Goal: Task Accomplishment & Management: Manage account settings

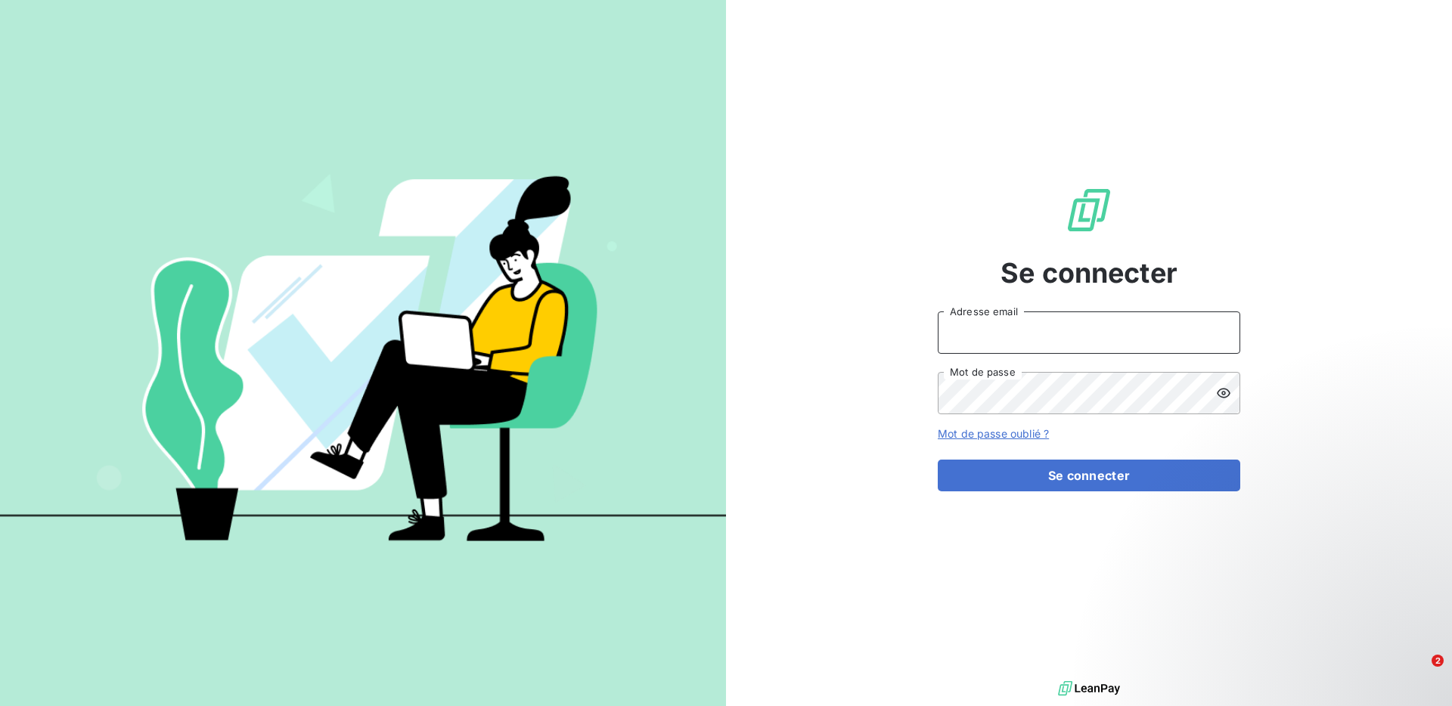
click at [1030, 337] on input "Adresse email" at bounding box center [1089, 333] width 303 height 42
type input "omar@worklib.io"
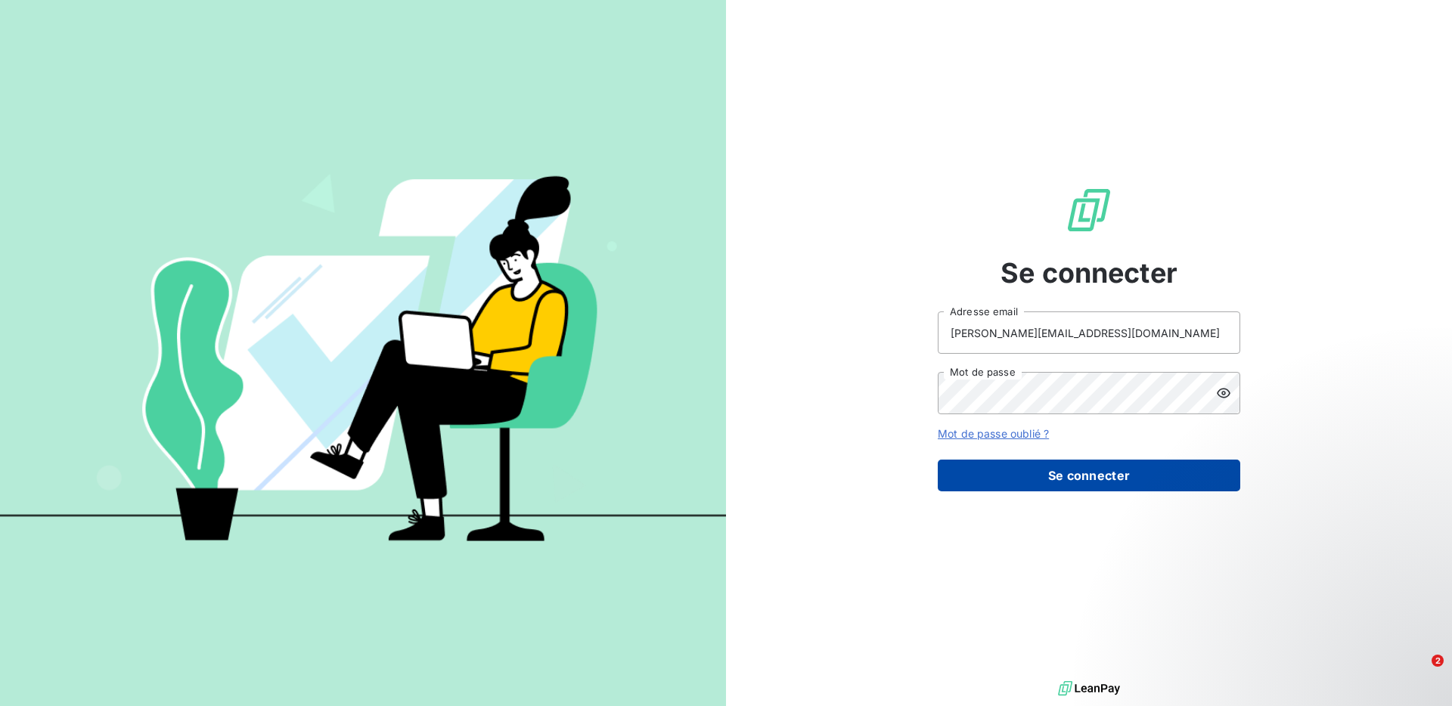
click at [1012, 479] on button "Se connecter" at bounding box center [1089, 476] width 303 height 32
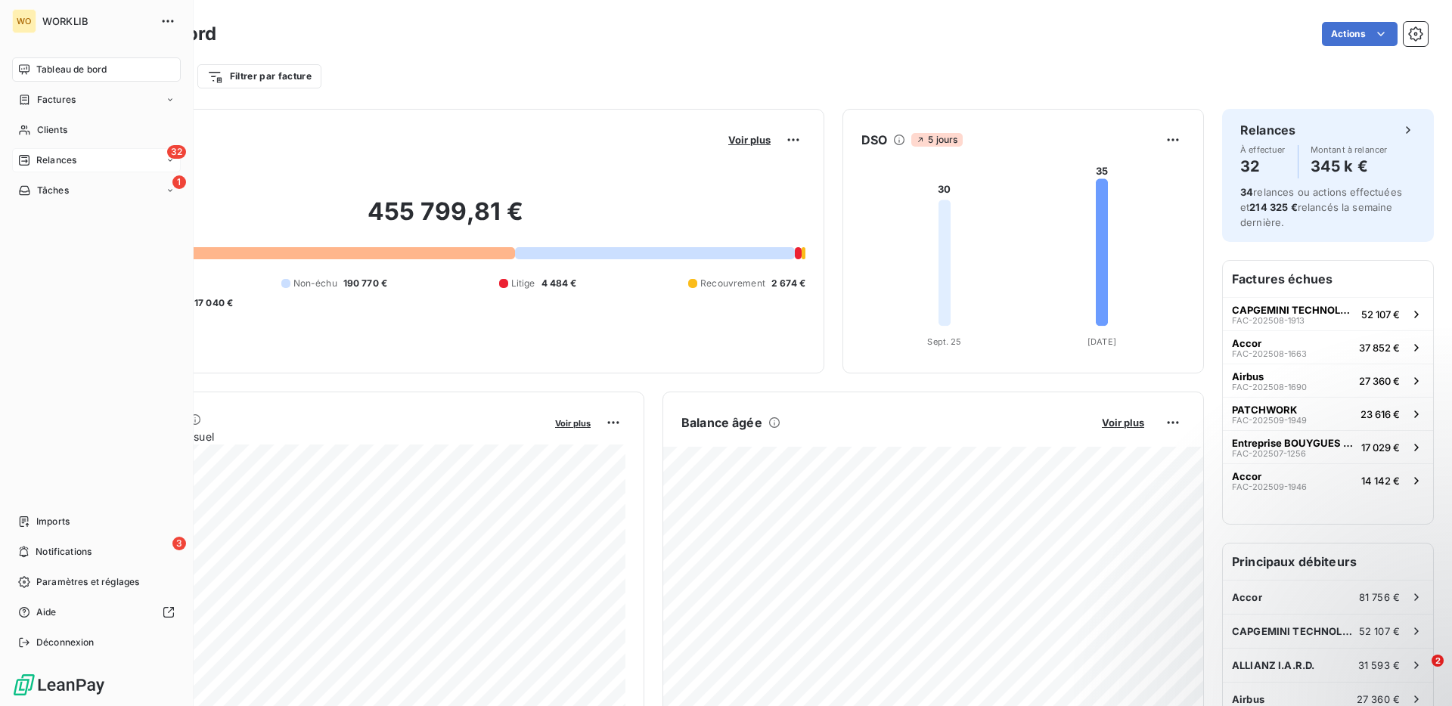
click at [45, 157] on span "Relances" at bounding box center [56, 161] width 40 height 14
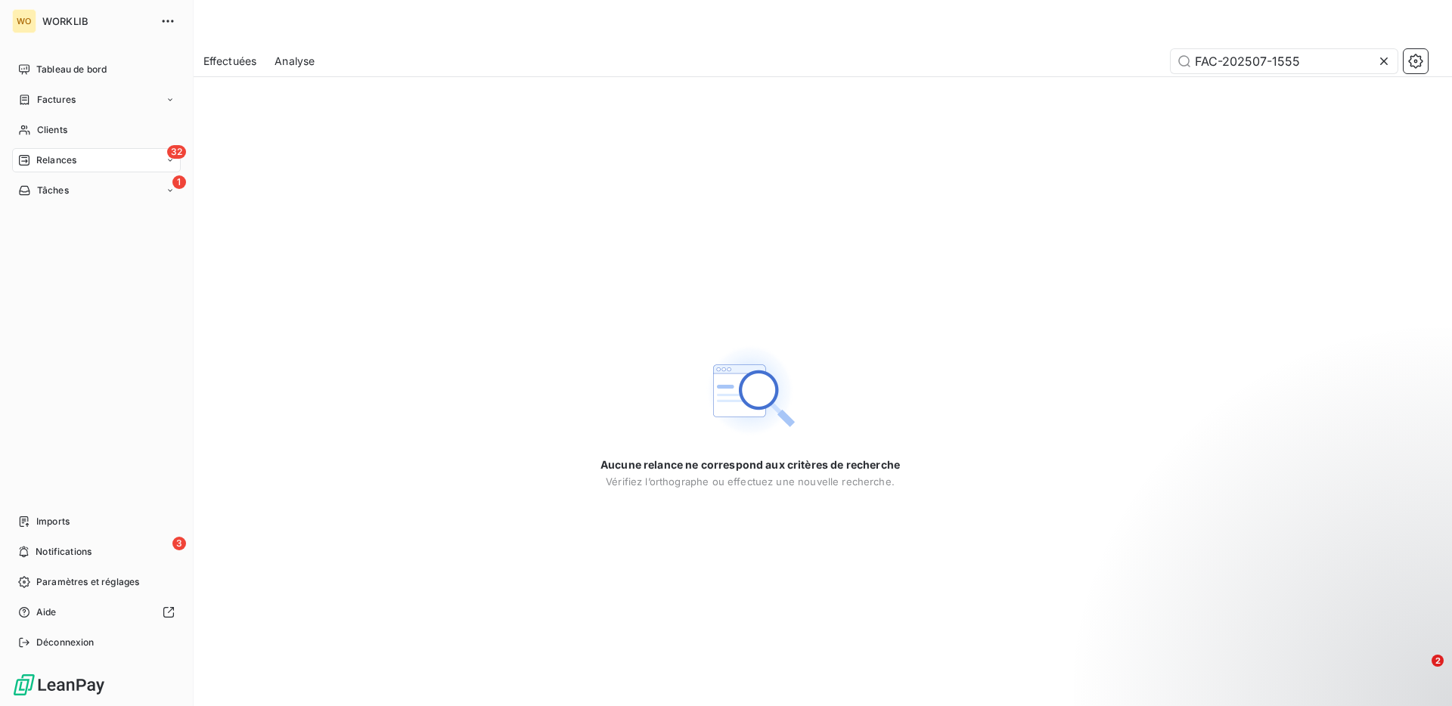
click at [126, 167] on div "32 Relances" at bounding box center [96, 160] width 169 height 24
click at [135, 190] on div "À effectuer" at bounding box center [105, 191] width 151 height 24
click at [120, 217] on div "À venir" at bounding box center [105, 221] width 151 height 24
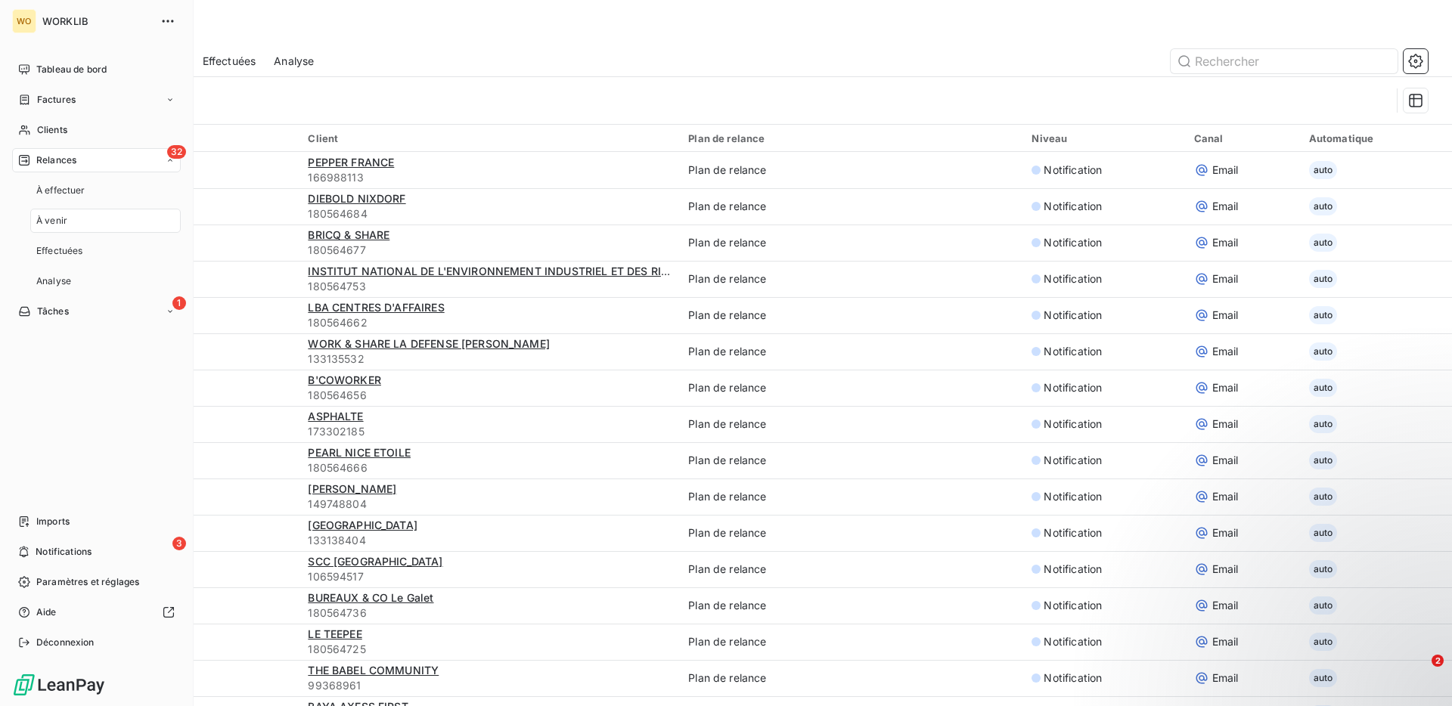
click at [133, 162] on div "32 Relances" at bounding box center [96, 160] width 169 height 24
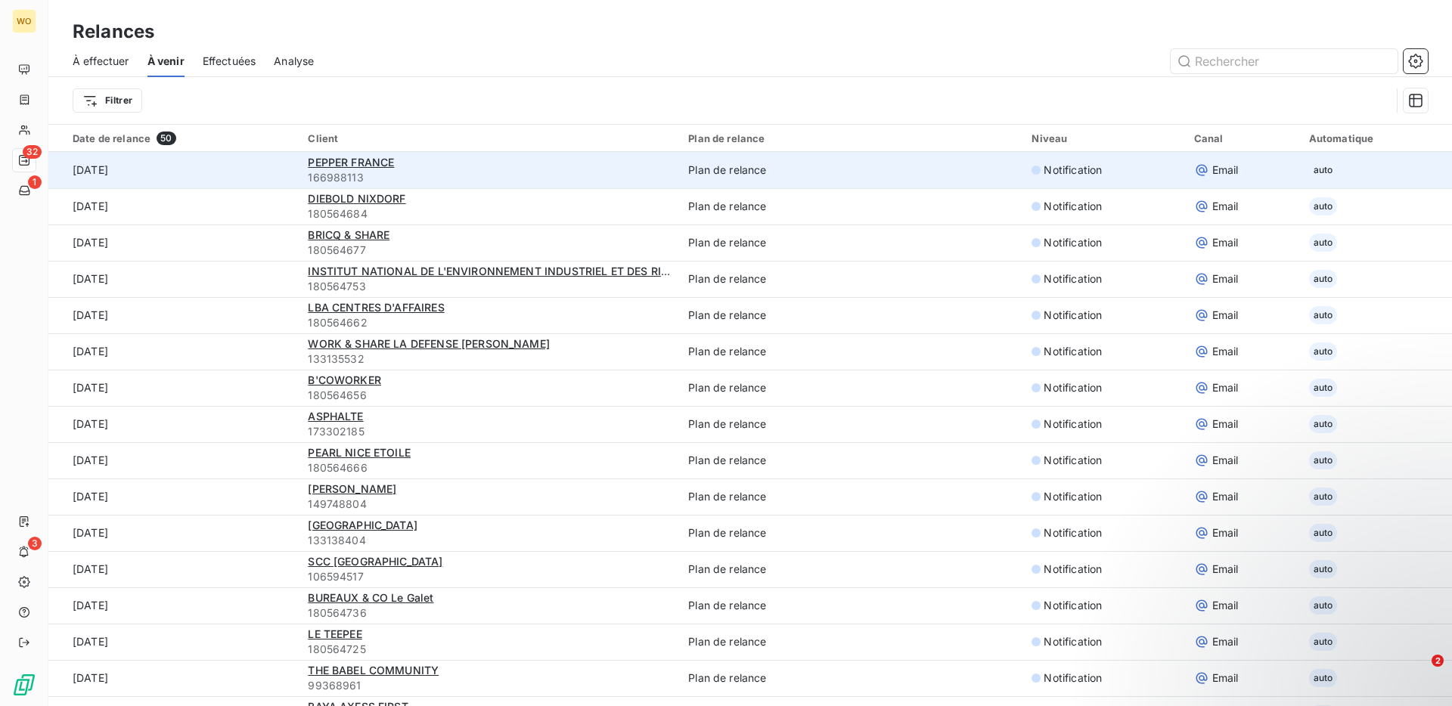
click at [551, 180] on span "166988113" at bounding box center [489, 177] width 362 height 15
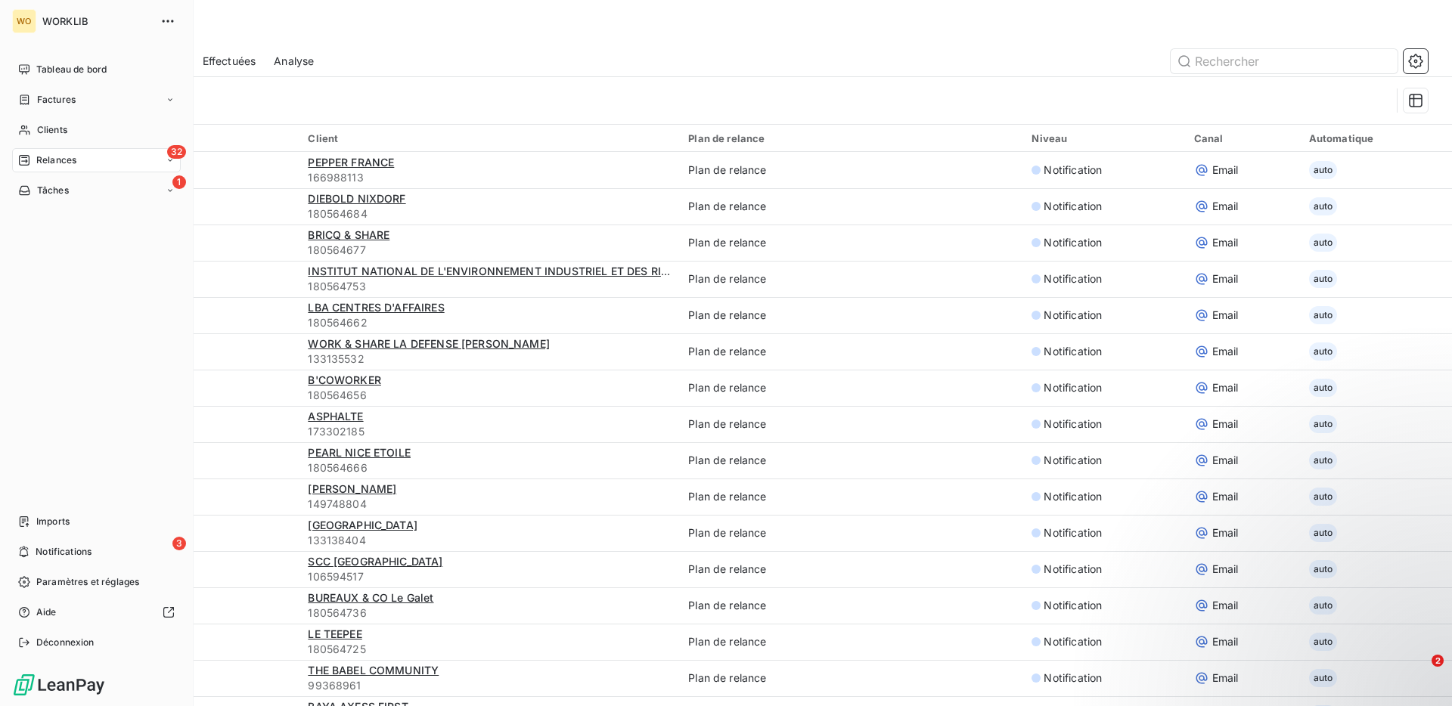
click at [12, 145] on nav "Tableau de bord Factures Clients 32 Relances 1 Tâches" at bounding box center [96, 129] width 169 height 145
click at [42, 163] on span "Relances" at bounding box center [56, 161] width 40 height 14
click at [67, 259] on div "Effectuées" at bounding box center [105, 251] width 151 height 24
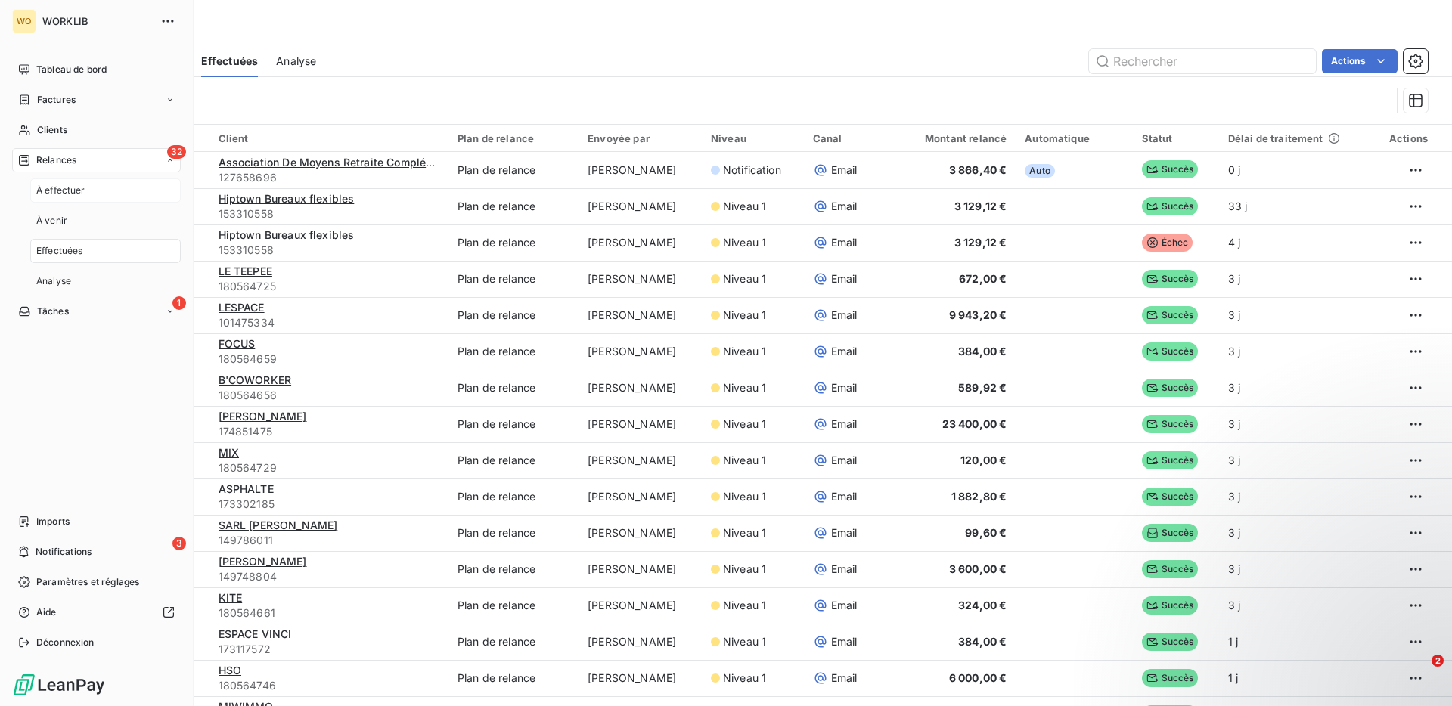
click at [96, 192] on div "À effectuer" at bounding box center [105, 191] width 151 height 24
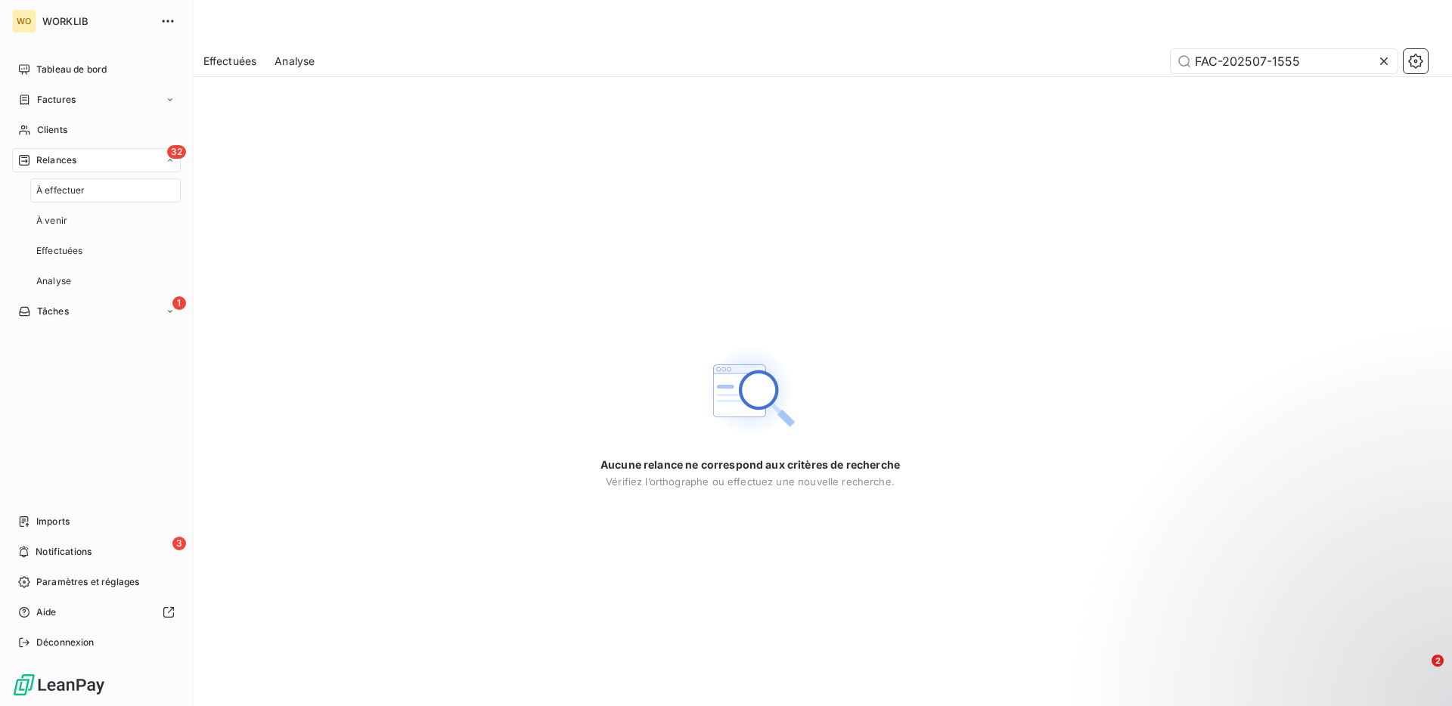
click at [96, 192] on div "À effectuer" at bounding box center [105, 191] width 151 height 24
click at [88, 209] on div "À venir" at bounding box center [105, 221] width 151 height 24
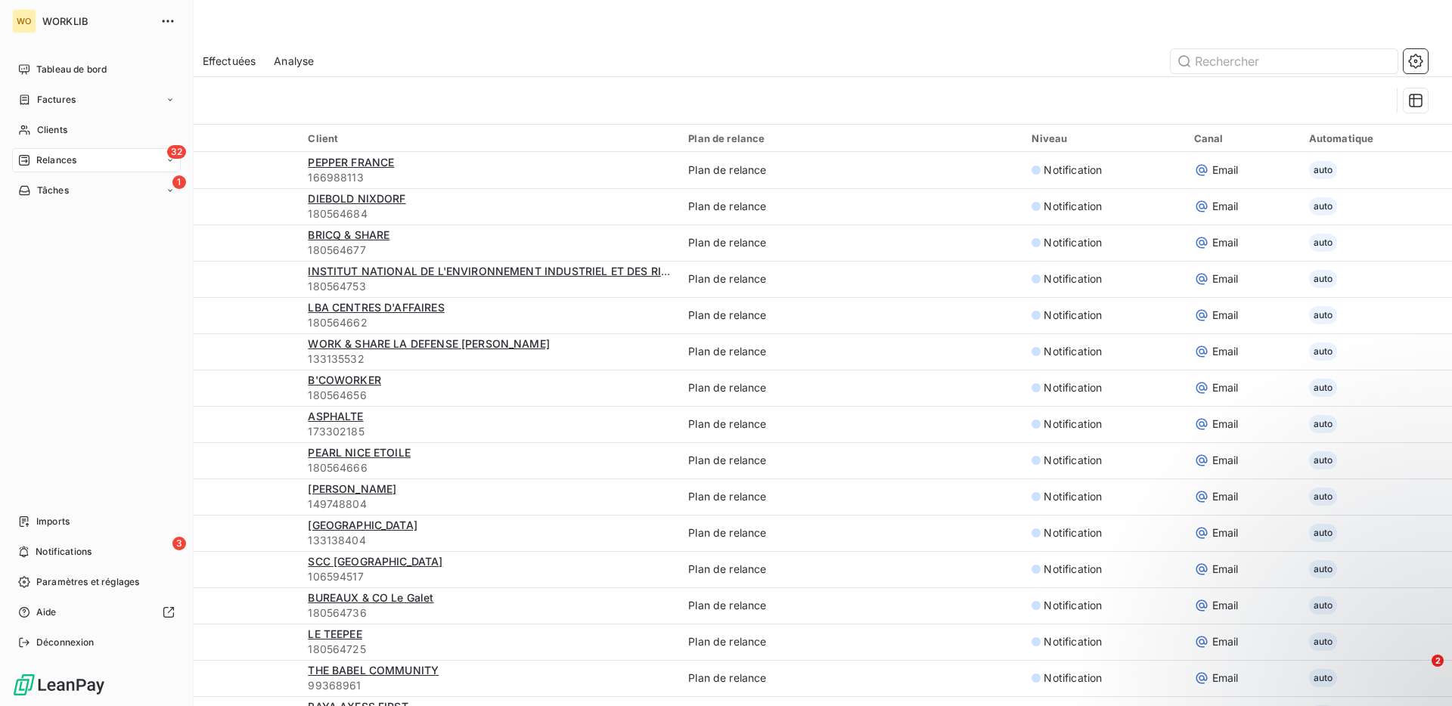
click at [99, 176] on nav "Tableau de bord Factures Clients 32 Relances 1 Tâches" at bounding box center [96, 129] width 169 height 145
click at [104, 163] on div "32 Relances" at bounding box center [96, 160] width 169 height 24
click at [101, 127] on div "Clients" at bounding box center [96, 130] width 169 height 24
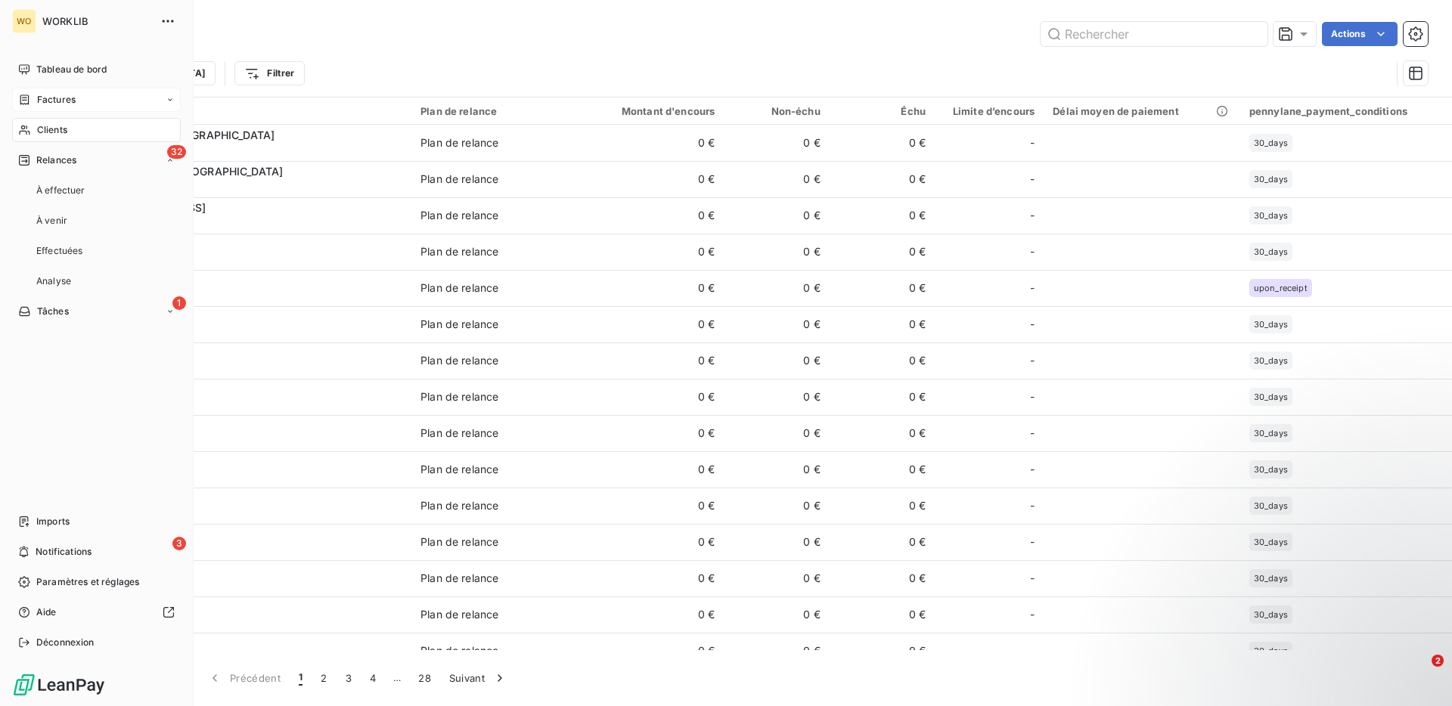
click at [104, 94] on div "Factures" at bounding box center [96, 100] width 169 height 24
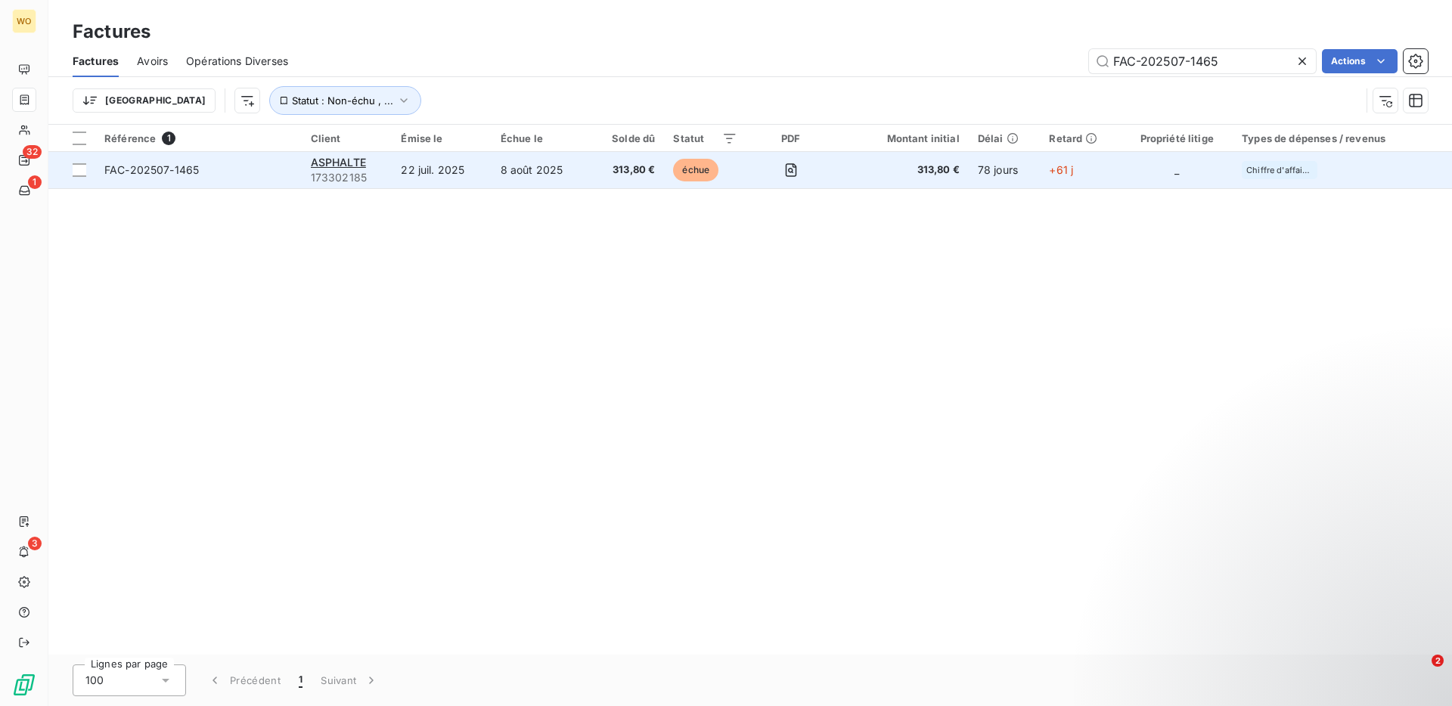
click at [568, 181] on td "8 août 2025" at bounding box center [541, 170] width 98 height 36
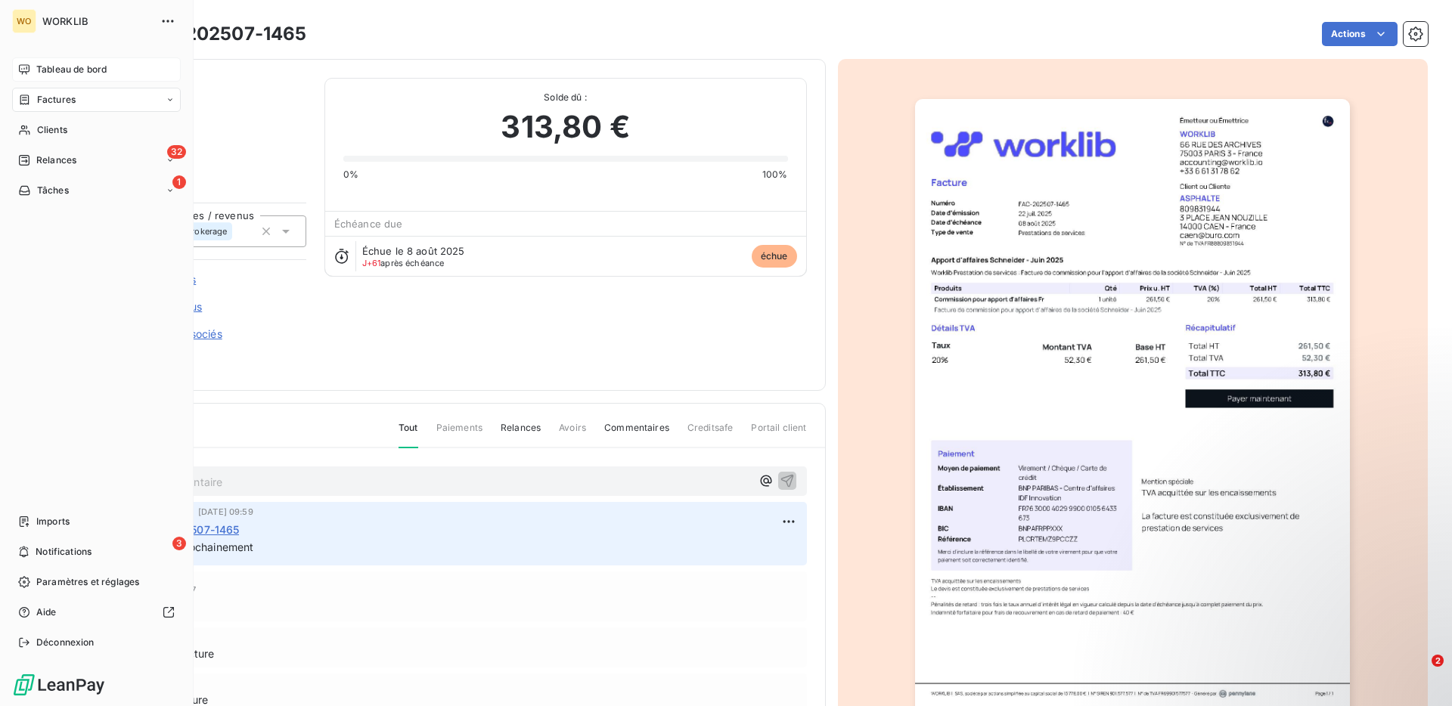
click at [50, 71] on span "Tableau de bord" at bounding box center [71, 70] width 70 height 14
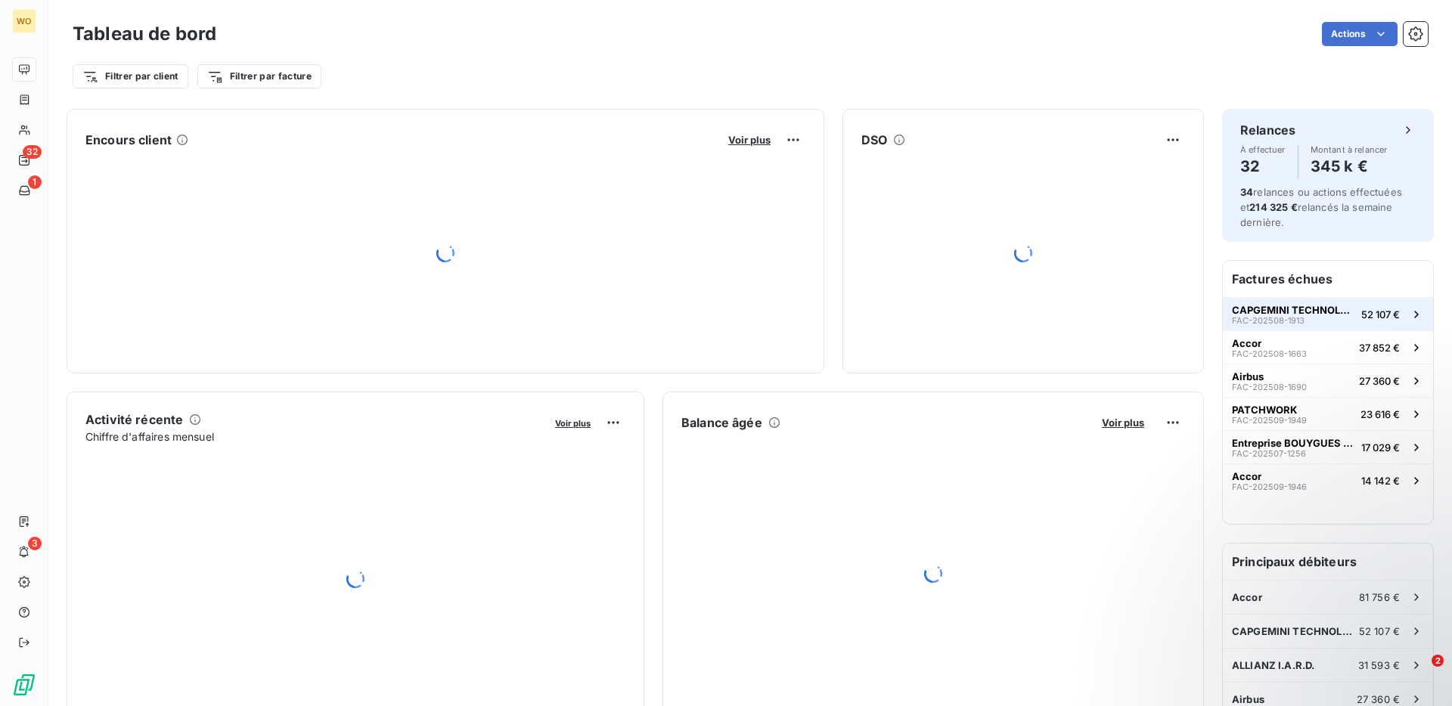
click at [1305, 326] on button "CAPGEMINI TECHNOLOGY SERVICES FAC-202508-1913 52 107 €" at bounding box center [1328, 313] width 210 height 33
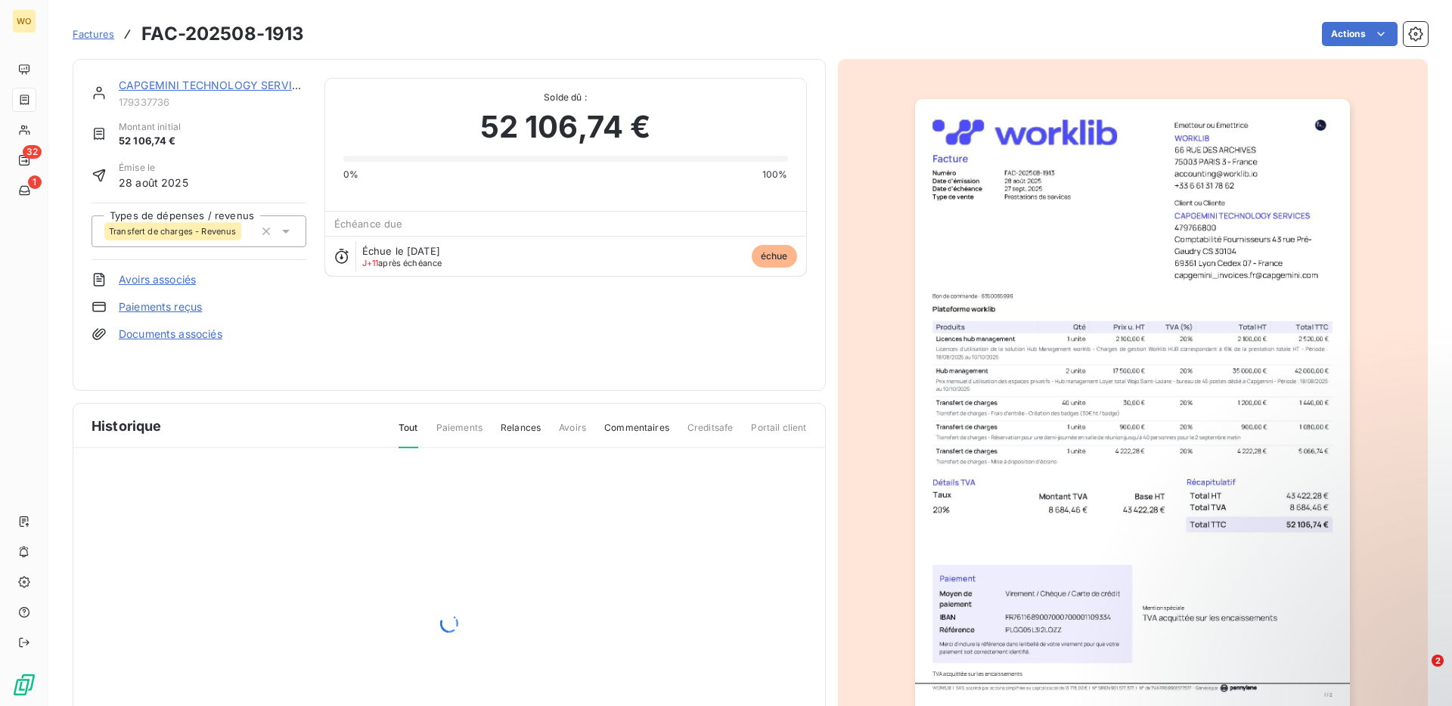
click at [787, 323] on div "CAPGEMINI TECHNOLOGY SERVICES 179337736 Montant initial 52 106,74 € Émise le [D…" at bounding box center [450, 225] width 716 height 294
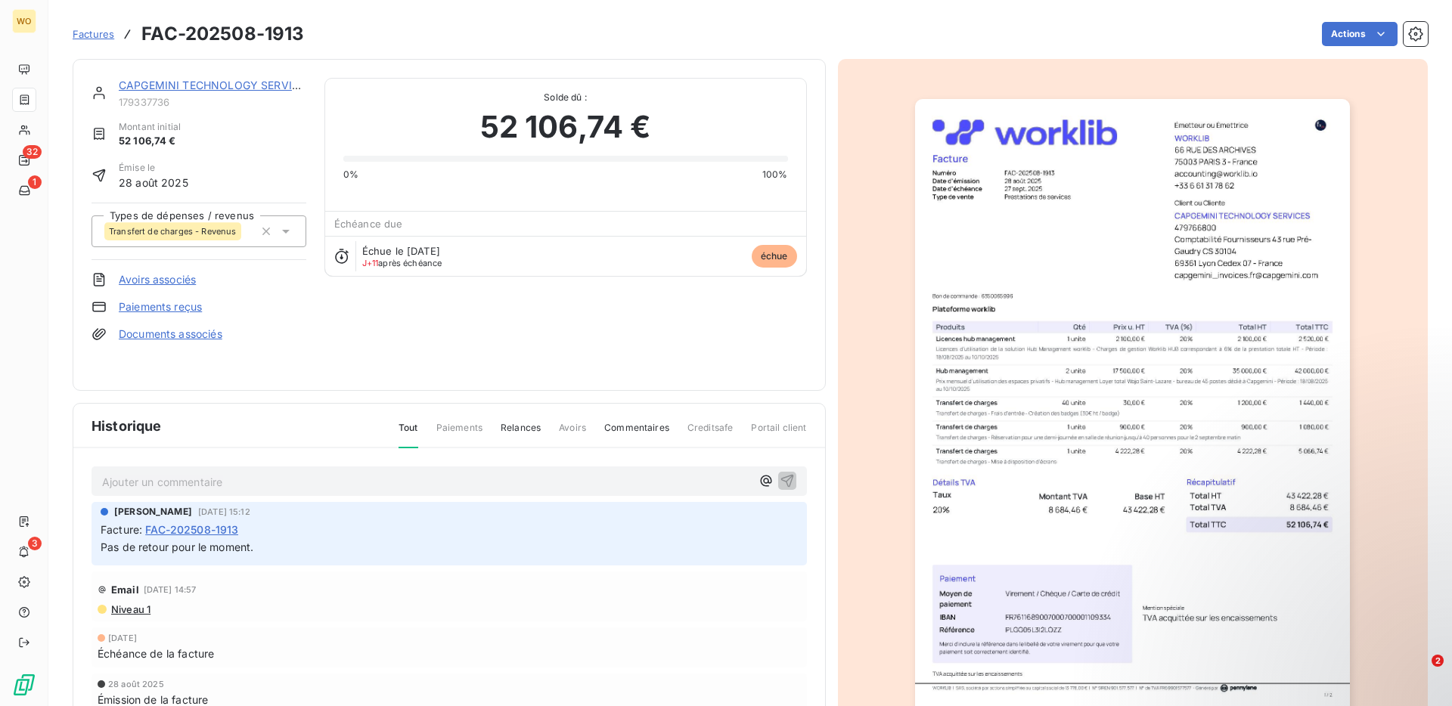
click at [197, 590] on span "[DATE] 14:57" at bounding box center [170, 589] width 53 height 9
click at [265, 531] on div "Facture : FAC-202508-1913" at bounding box center [449, 530] width 697 height 16
drag, startPoint x: 265, startPoint y: 531, endPoint x: 143, endPoint y: 528, distance: 121.8
click at [143, 528] on div "Facture : FAC-202508-1913" at bounding box center [449, 530] width 697 height 16
copy div ": FAC-202508-1913"
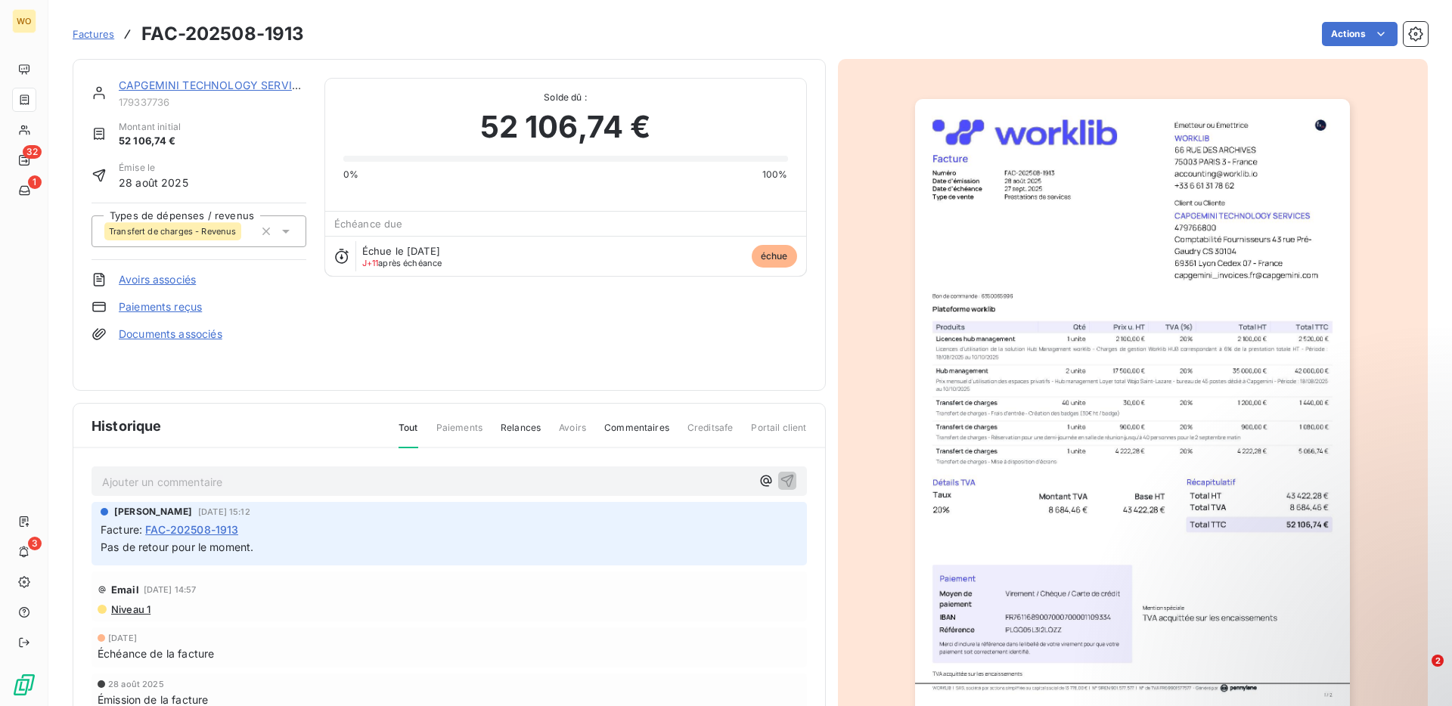
click at [269, 36] on h3 "FAC-202508-1913" at bounding box center [222, 33] width 163 height 27
copy section "FAC-202508-1913 Actions"
click at [287, 39] on h3 "FAC-202508-1913" at bounding box center [222, 33] width 163 height 27
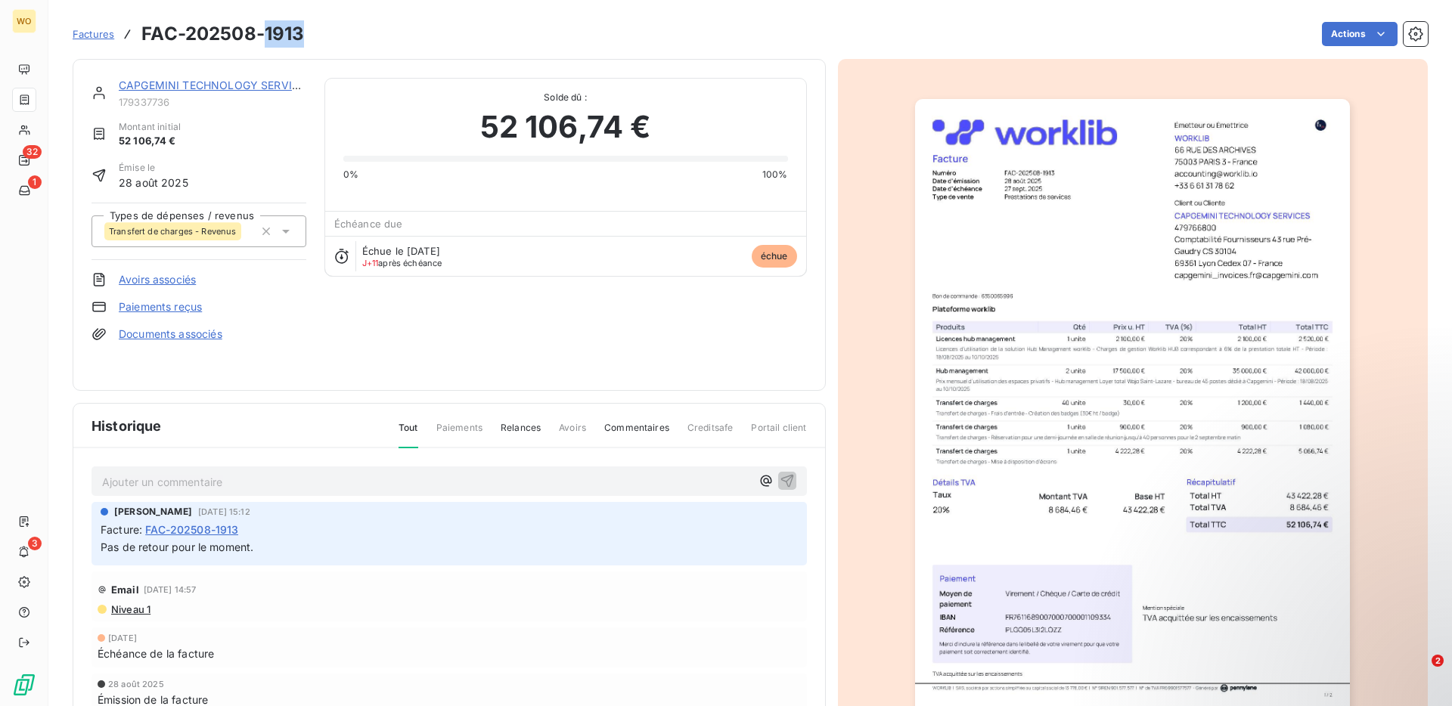
click at [287, 39] on h3 "FAC-202508-1913" at bounding box center [222, 33] width 163 height 27
copy section "FAC-202508-1913 Actions"
click at [525, 426] on span "Relances" at bounding box center [521, 434] width 40 height 26
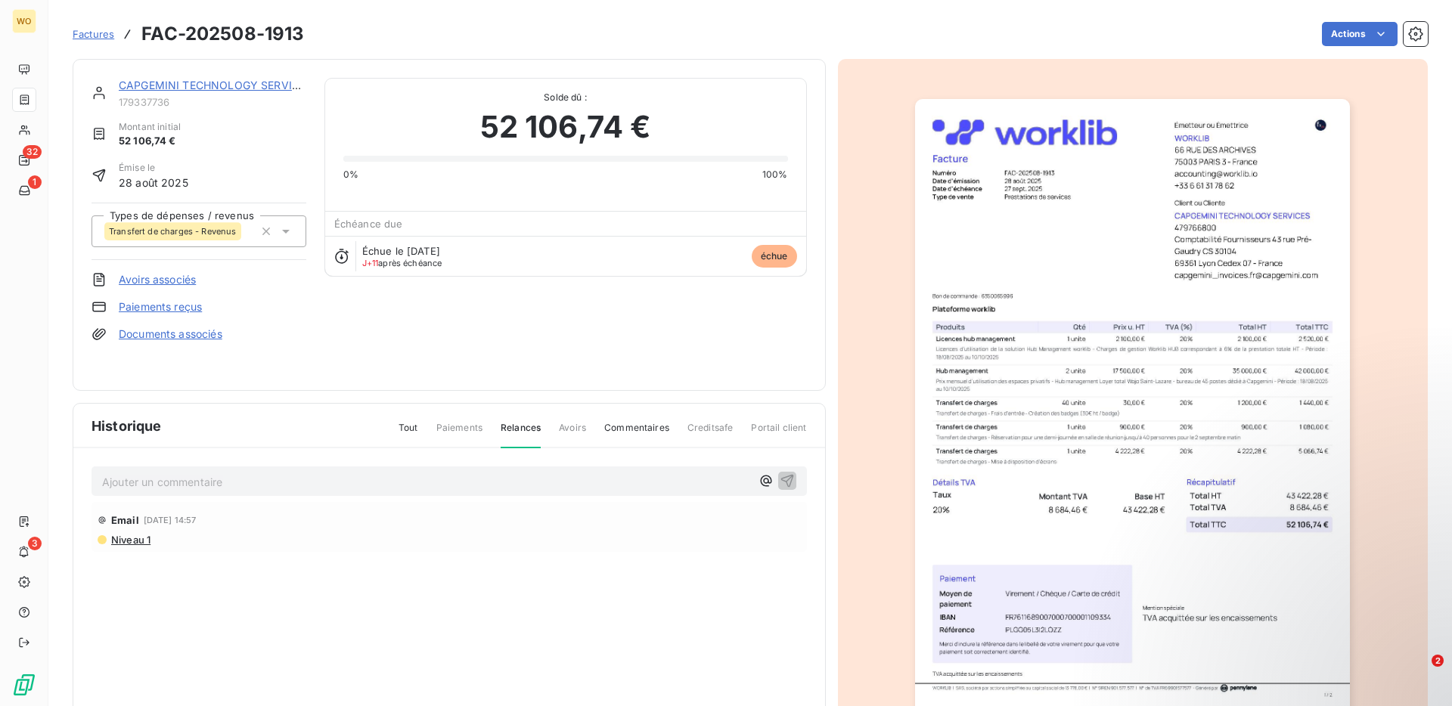
click at [187, 486] on p "Ajouter un commentaire ﻿" at bounding box center [426, 482] width 649 height 19
click at [467, 427] on span "Paiements" at bounding box center [459, 434] width 46 height 26
click at [411, 424] on span "Tout" at bounding box center [409, 434] width 20 height 26
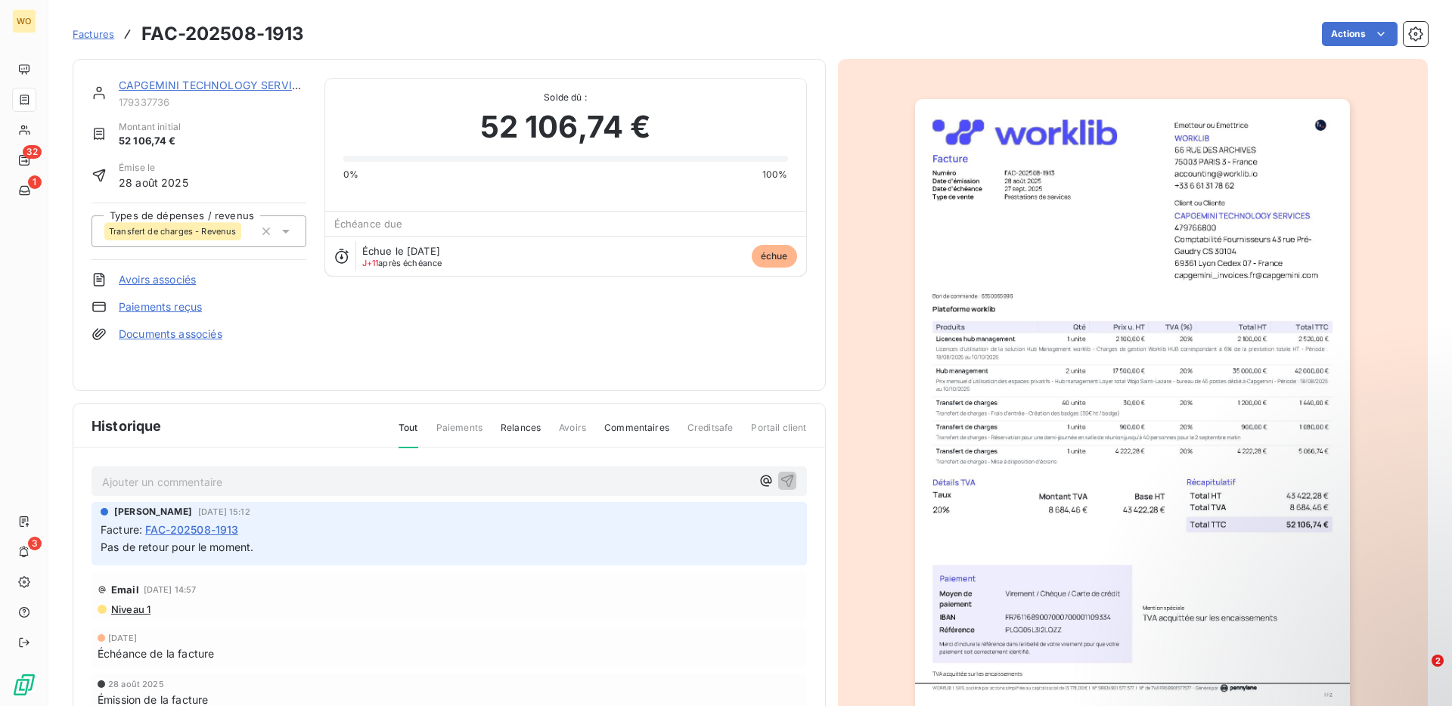
click at [244, 476] on p "Ajouter un commentaire ﻿" at bounding box center [426, 482] width 649 height 19
click at [260, 480] on span "relance par mail personalisé fait" at bounding box center [182, 480] width 160 height 13
click at [217, 483] on span "relance par mail personalisé envoyé" at bounding box center [192, 480] width 181 height 13
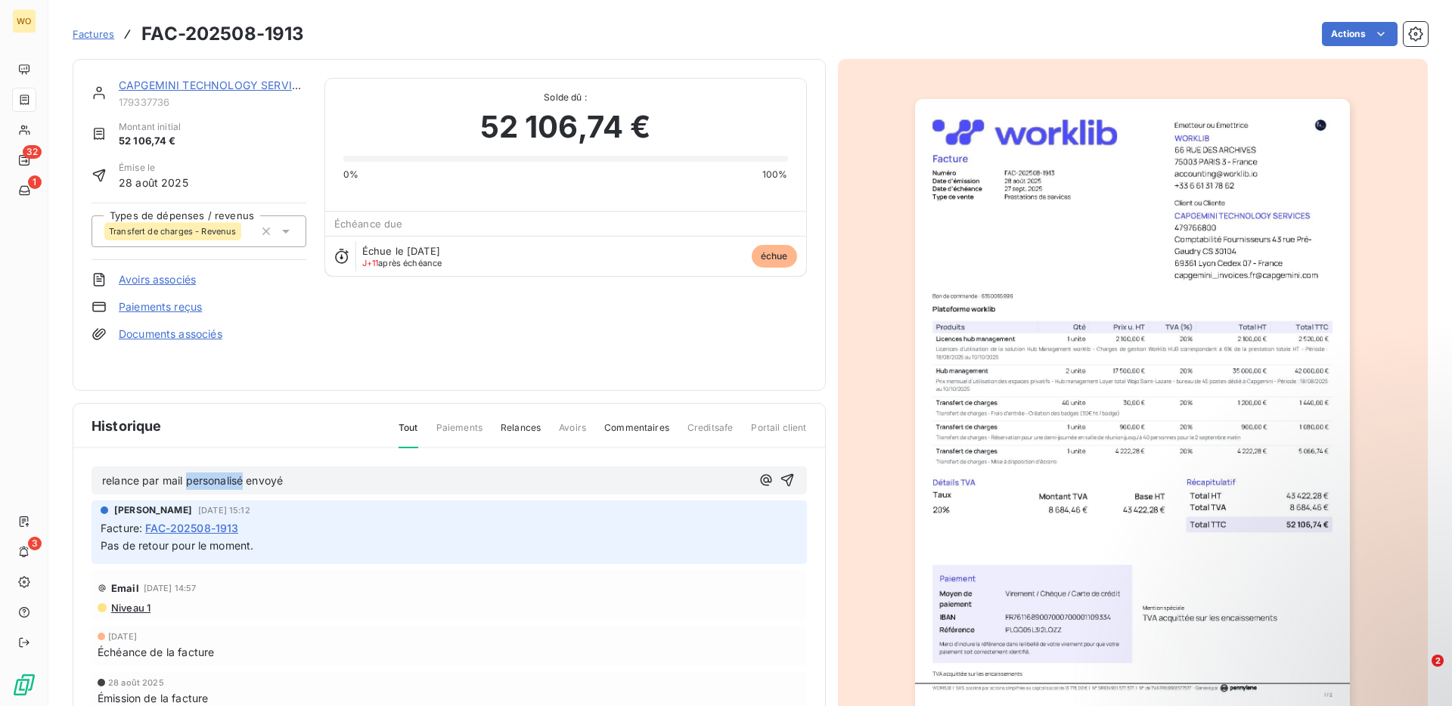
click at [217, 483] on span "relance par mail personalisé envoyé" at bounding box center [192, 480] width 181 height 13
copy span "relance par mail personalisé envoyé"
click at [788, 473] on icon "button" at bounding box center [787, 480] width 15 height 15
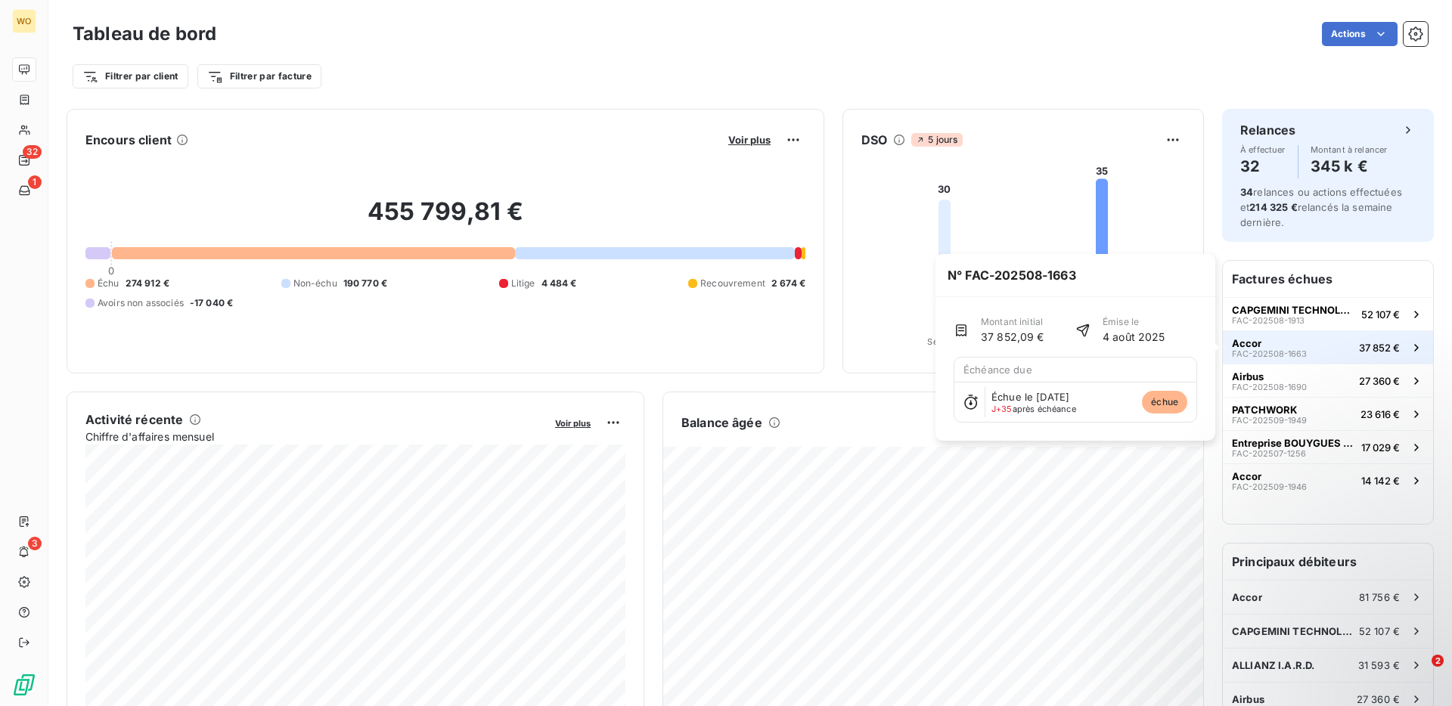
click at [1353, 352] on button "Accor FAC-202508-1663 37 852 €" at bounding box center [1328, 347] width 210 height 33
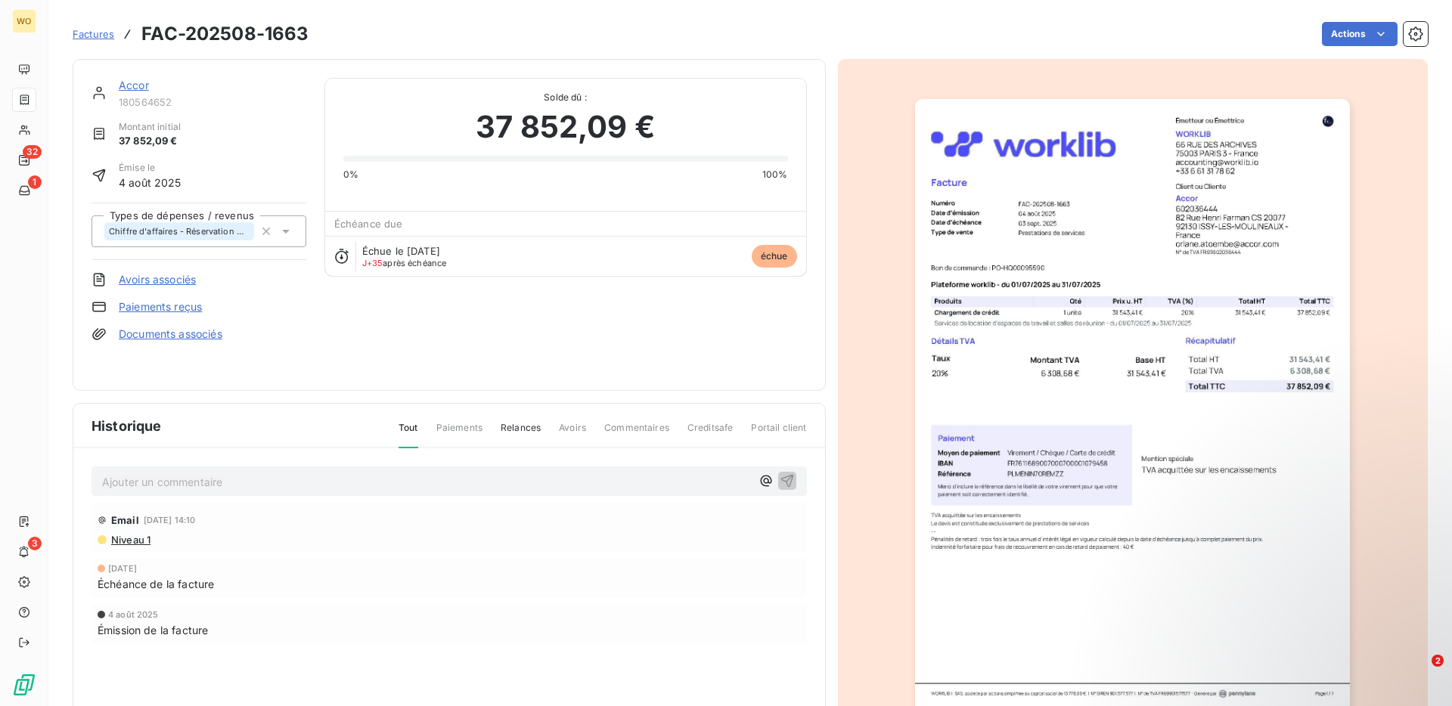
click at [289, 33] on h3 "FAC-202508-1663" at bounding box center [224, 33] width 167 height 27
copy section "FAC-202508-1663 Actions"
click at [415, 478] on p "Ajouter un commentaire ﻿" at bounding box center [426, 482] width 649 height 19
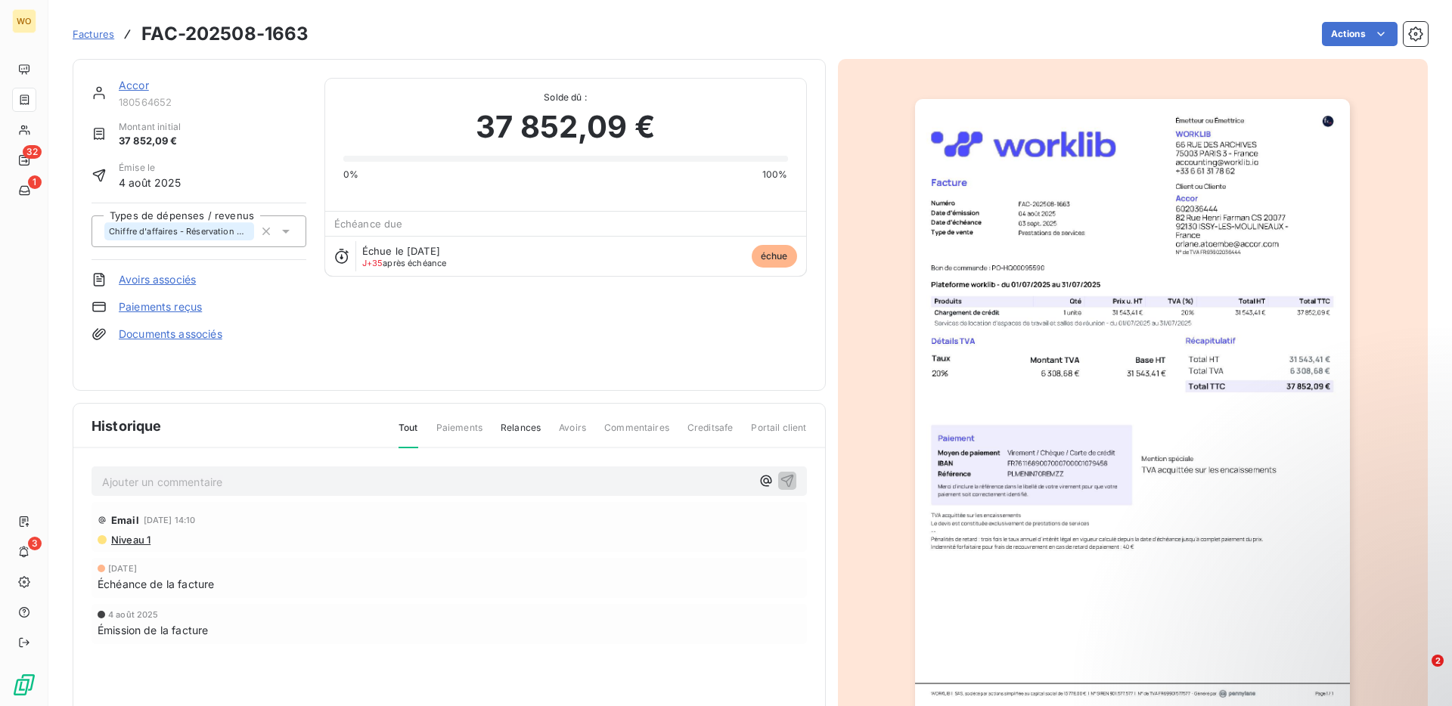
click at [211, 474] on p "Ajouter un commentaire ﻿" at bounding box center [426, 482] width 649 height 19
copy span "le paiement de la facture a été prévue [DATE] donc j'ai relancé aujouhd'ui"
click at [790, 479] on icon "button" at bounding box center [787, 480] width 15 height 15
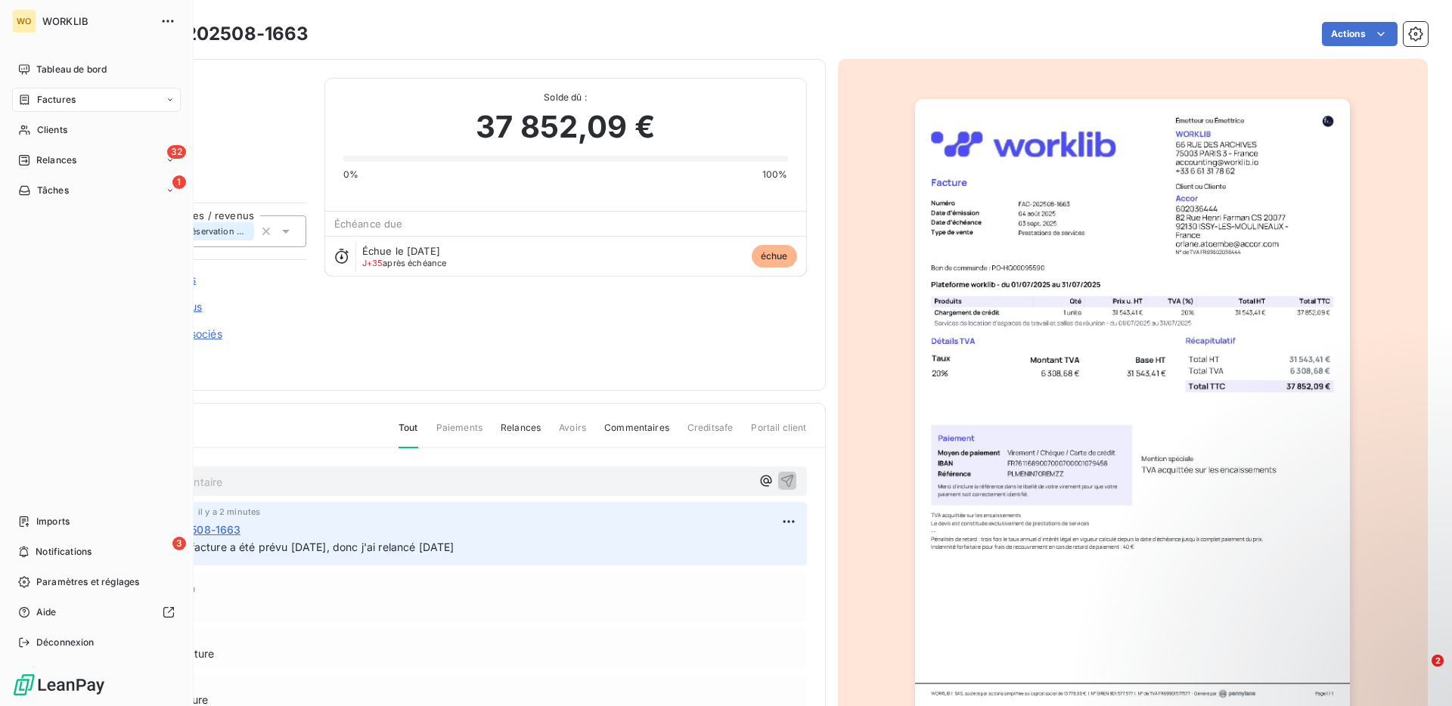
click at [48, 97] on span "Factures" at bounding box center [56, 100] width 39 height 14
click at [75, 77] on div "Tableau de bord" at bounding box center [96, 69] width 169 height 24
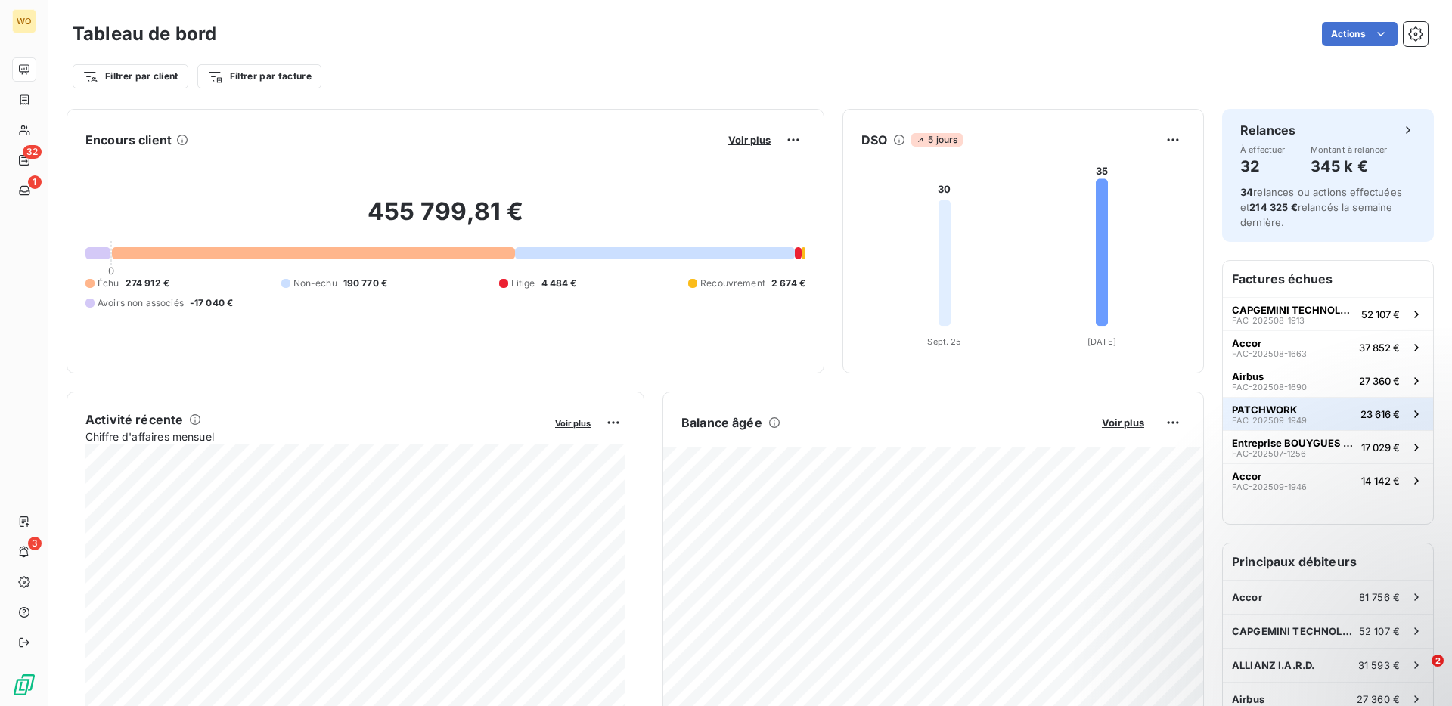
click at [1292, 414] on span "PATCHWORK" at bounding box center [1264, 410] width 65 height 12
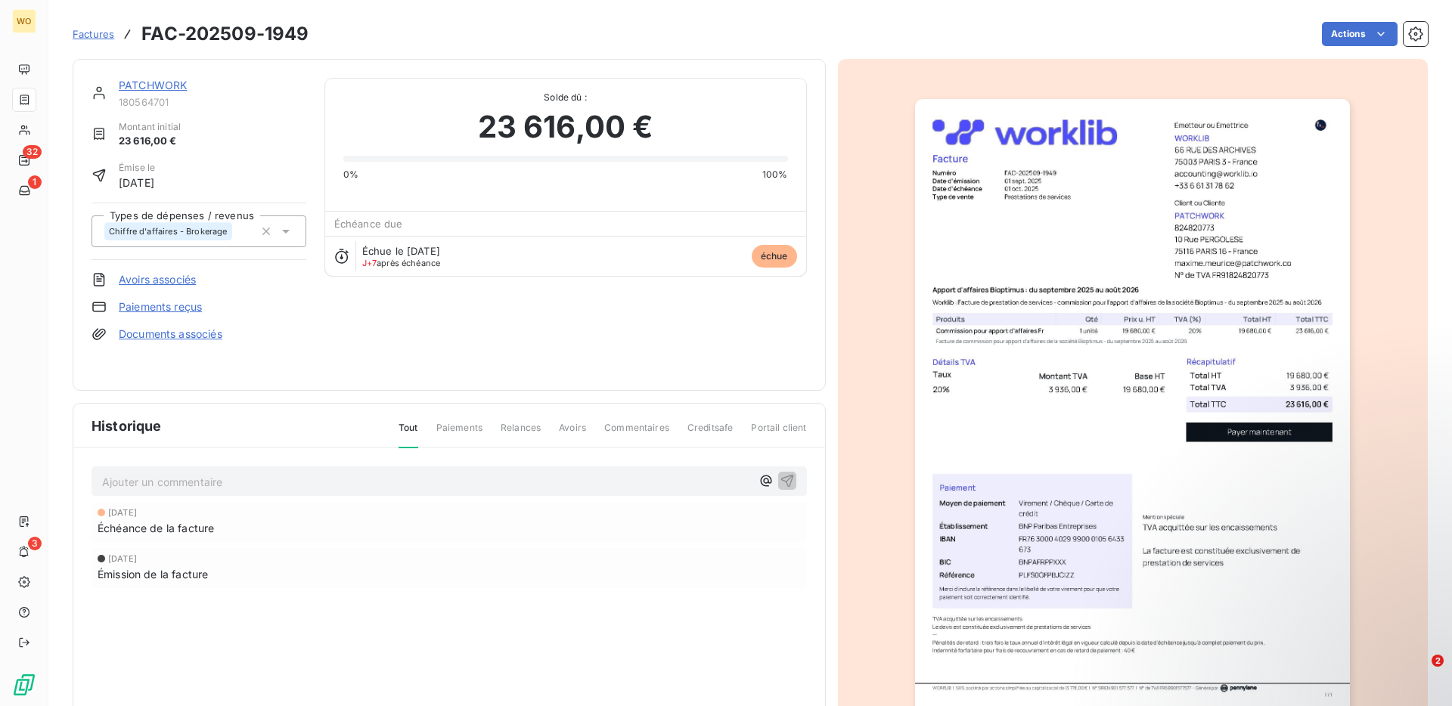
click at [282, 48] on div "Factures FAC-202509-1949 Actions" at bounding box center [750, 34] width 1355 height 32
click at [278, 39] on h3 "FAC-202509-1949" at bounding box center [224, 33] width 167 height 27
click at [324, 45] on div "Factures FAC-202509-1949 Actions" at bounding box center [750, 34] width 1355 height 32
drag, startPoint x: 324, startPoint y: 40, endPoint x: 144, endPoint y: 39, distance: 179.3
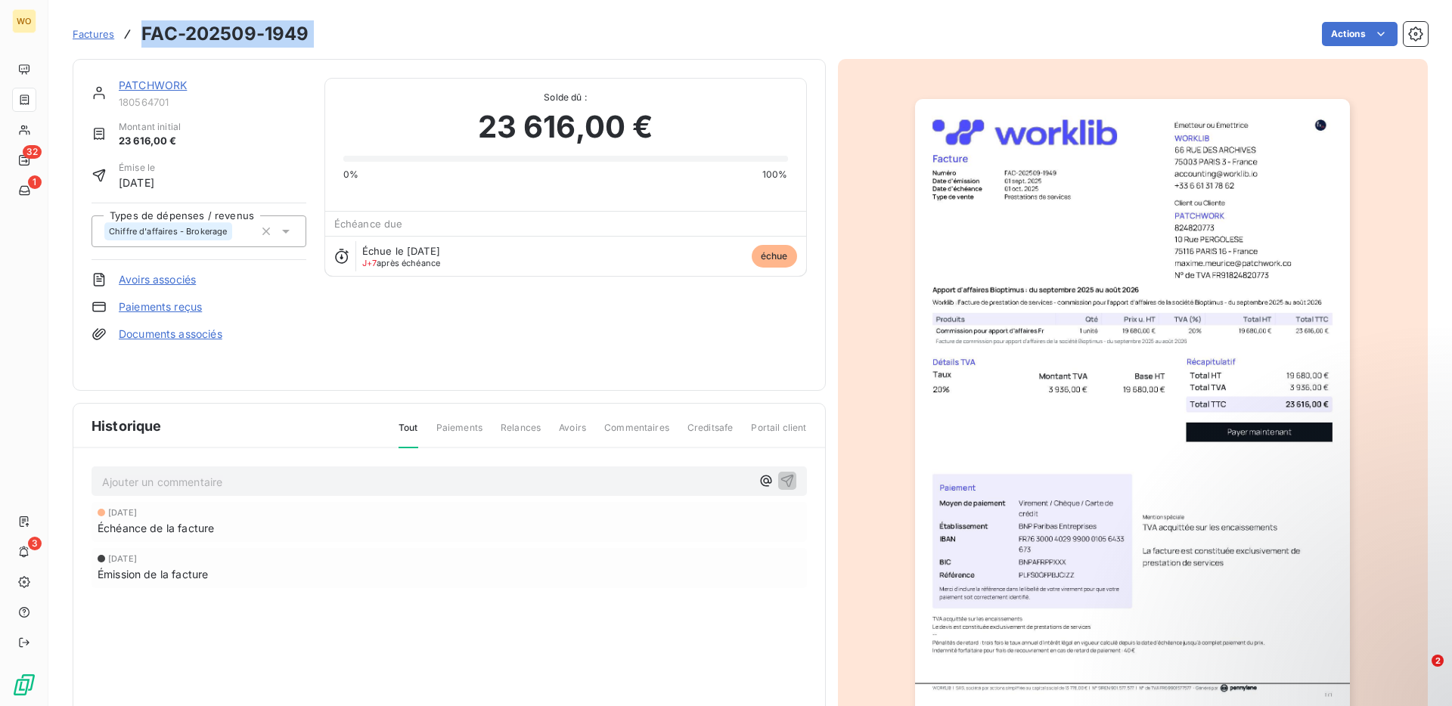
click at [144, 39] on div "Factures FAC-202509-1949 Actions" at bounding box center [750, 34] width 1355 height 32
copy section "FAC-202509-1949 Actions"
click at [522, 433] on span "Relances" at bounding box center [521, 434] width 40 height 26
click at [521, 423] on span "Relances" at bounding box center [521, 434] width 40 height 26
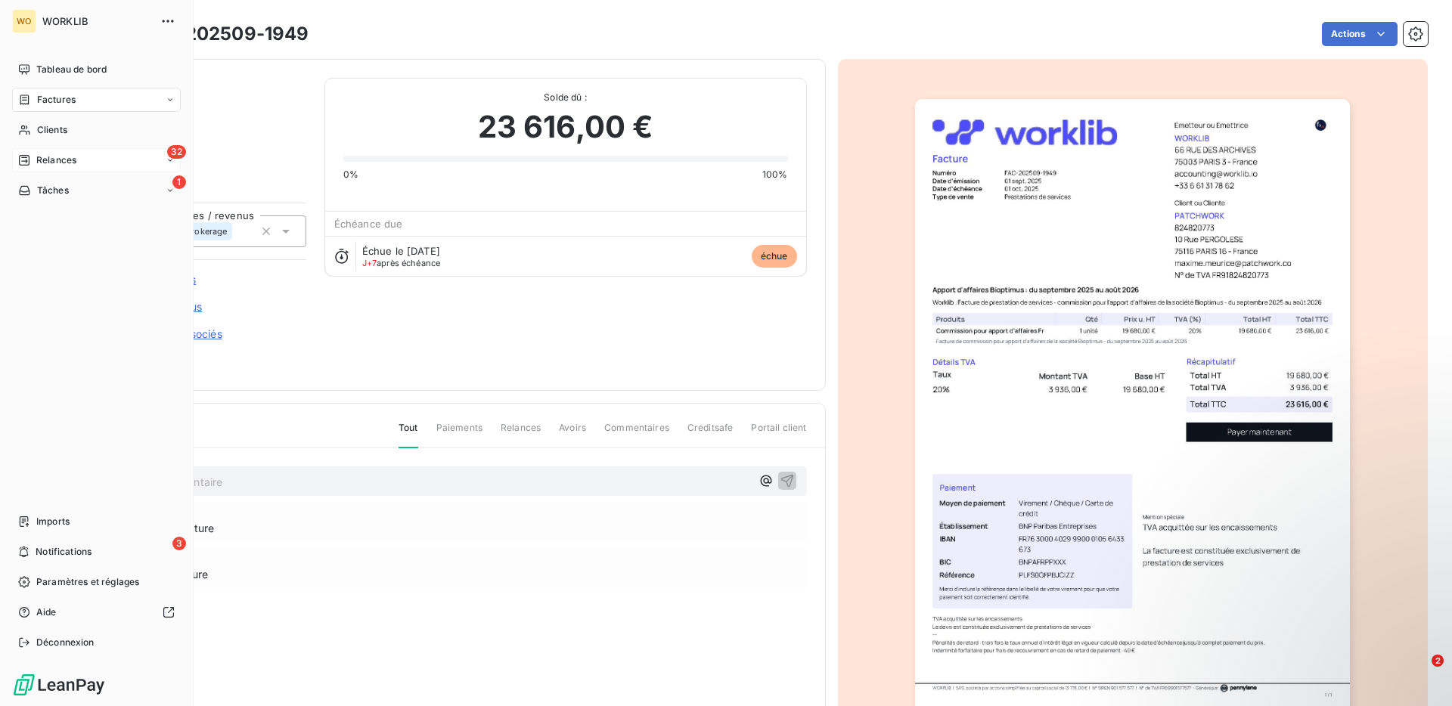
click at [60, 163] on span "Relances" at bounding box center [56, 161] width 40 height 14
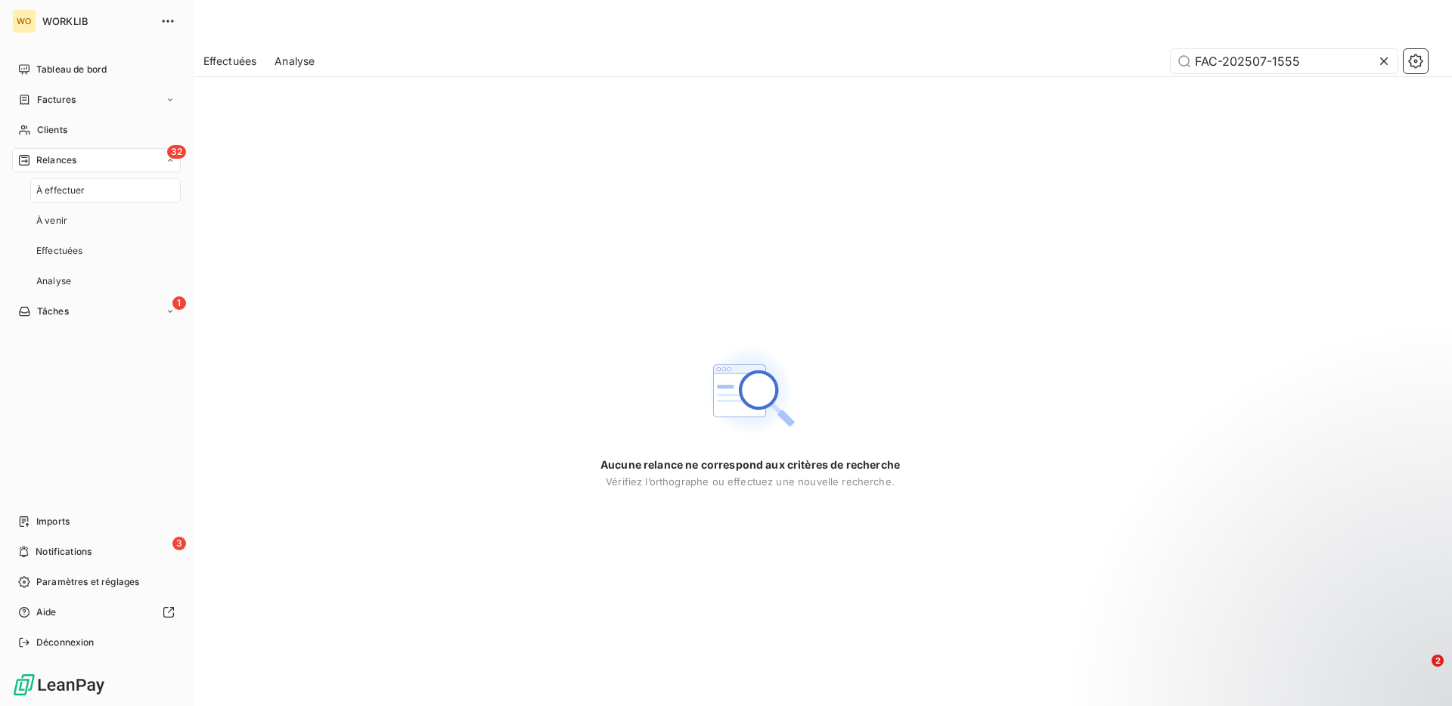
click at [129, 161] on div "32 Relances" at bounding box center [96, 160] width 169 height 24
click at [99, 219] on div "À venir" at bounding box center [105, 221] width 151 height 24
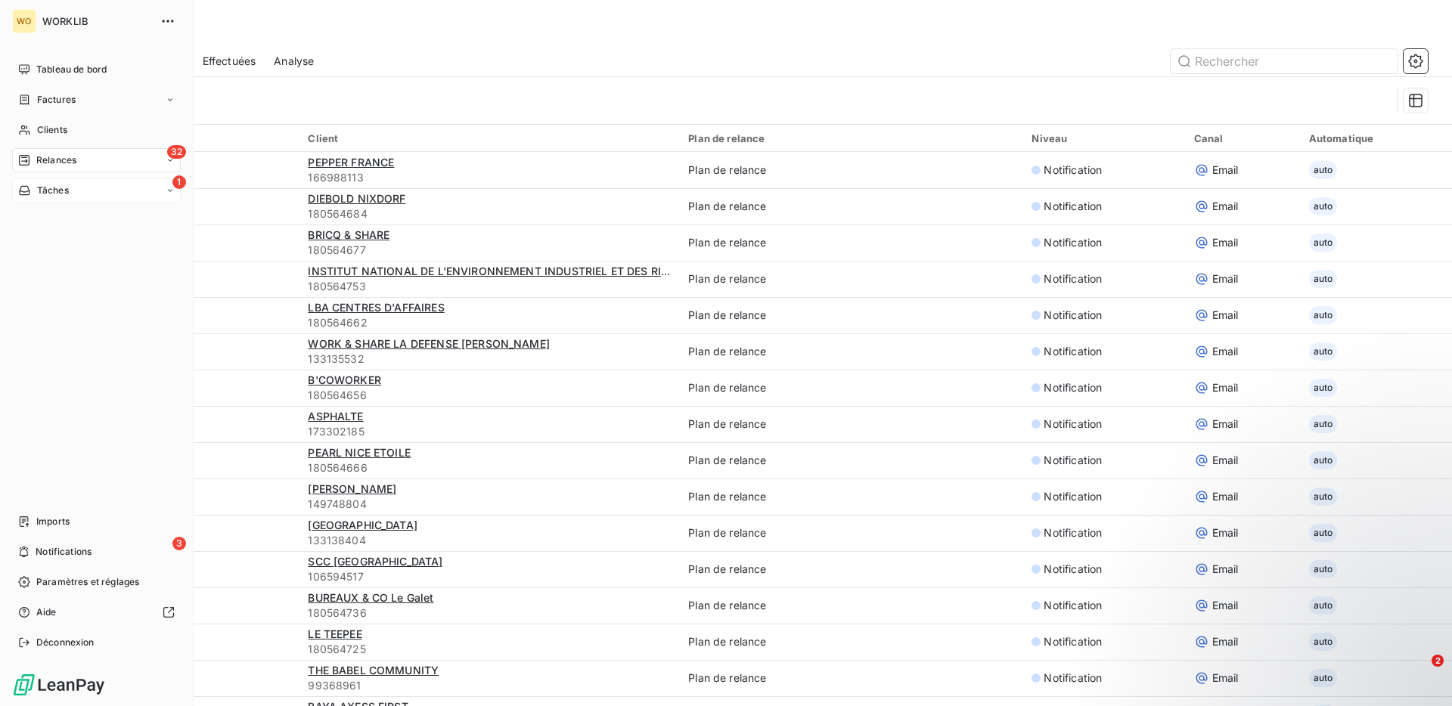
click at [119, 193] on div "1 Tâches" at bounding box center [96, 191] width 169 height 24
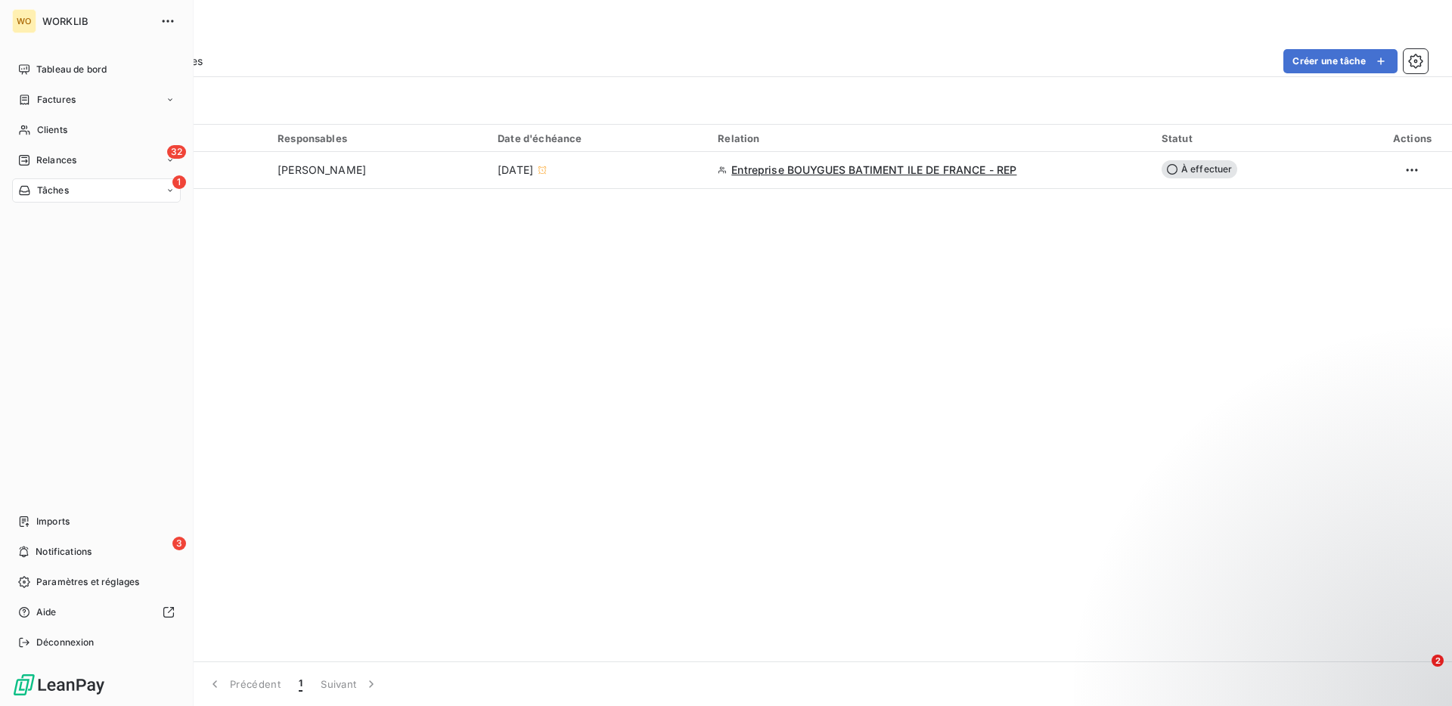
click at [97, 200] on div "1 Tâches" at bounding box center [96, 191] width 169 height 24
click at [101, 218] on div "À effectuer" at bounding box center [105, 221] width 151 height 24
click at [81, 168] on div "32 Relances" at bounding box center [96, 160] width 169 height 24
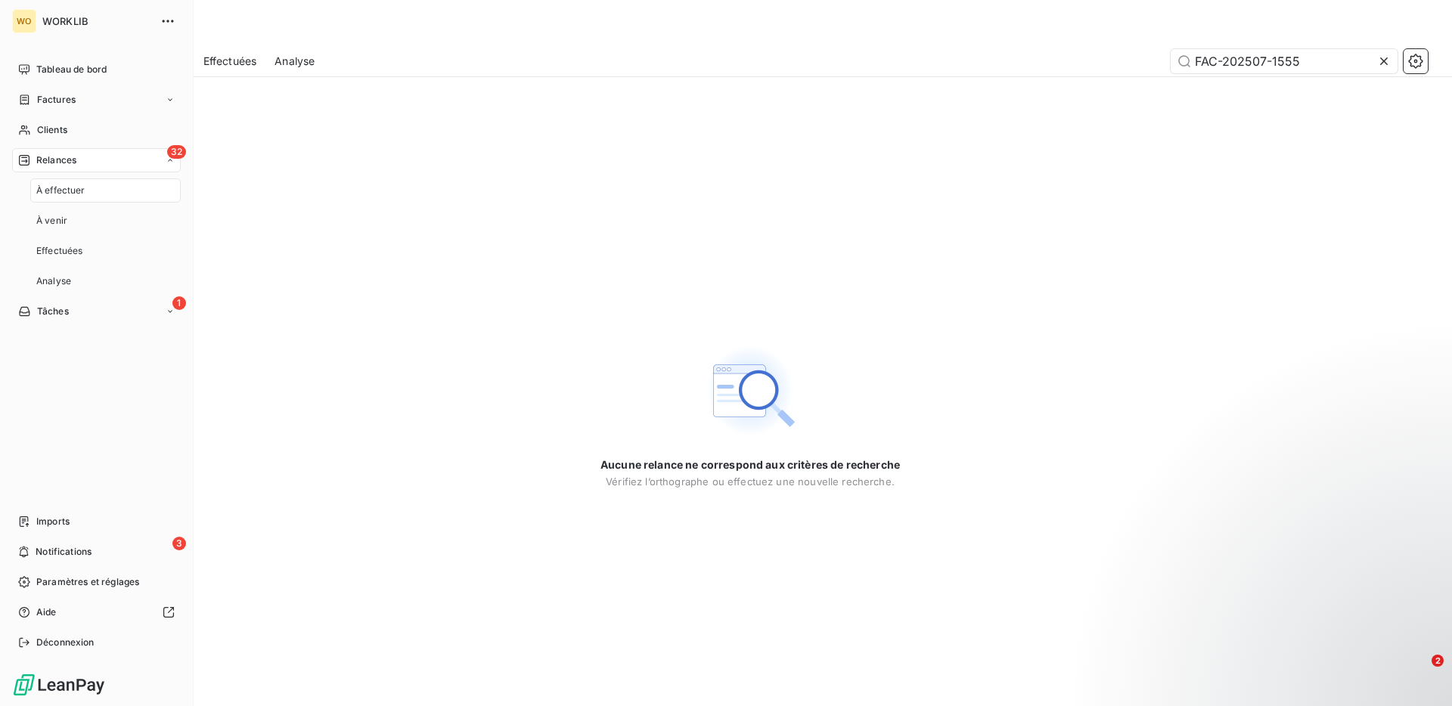
click at [85, 191] on span "À effectuer" at bounding box center [60, 191] width 49 height 14
click at [87, 213] on div "À venir" at bounding box center [105, 221] width 151 height 24
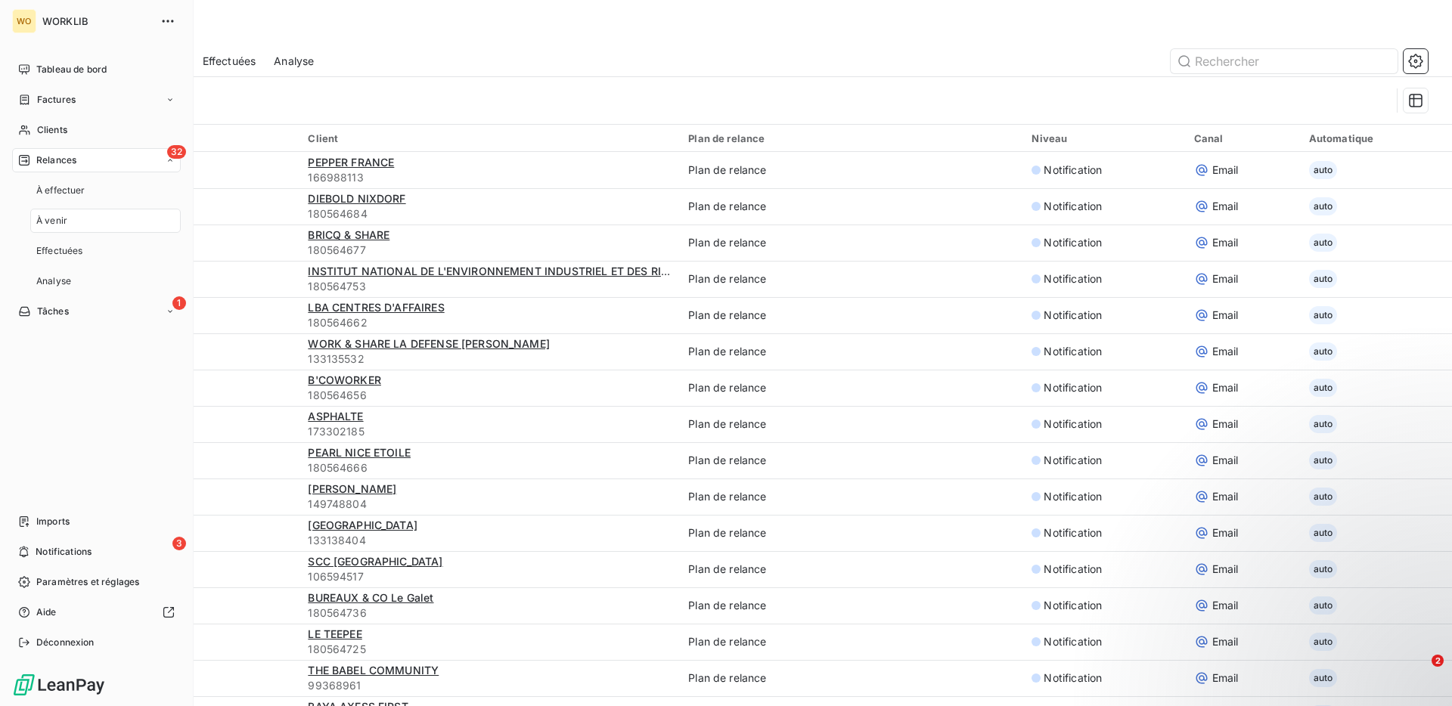
click at [86, 231] on div "À venir" at bounding box center [105, 221] width 151 height 24
click at [83, 238] on nav "À effectuer À venir Effectuées Analyse" at bounding box center [105, 236] width 151 height 115
click at [80, 246] on span "Effectuées" at bounding box center [59, 251] width 47 height 14
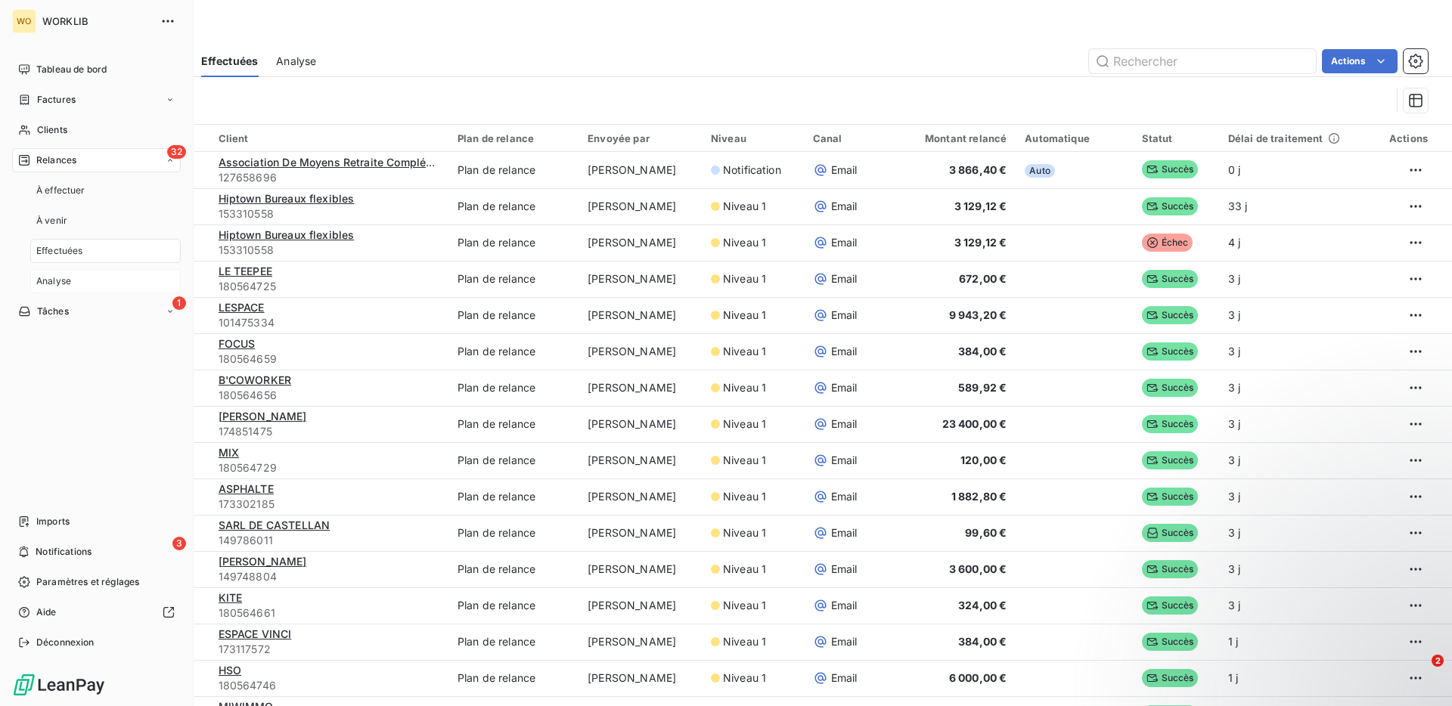
click at [83, 272] on div "Analyse" at bounding box center [105, 281] width 151 height 24
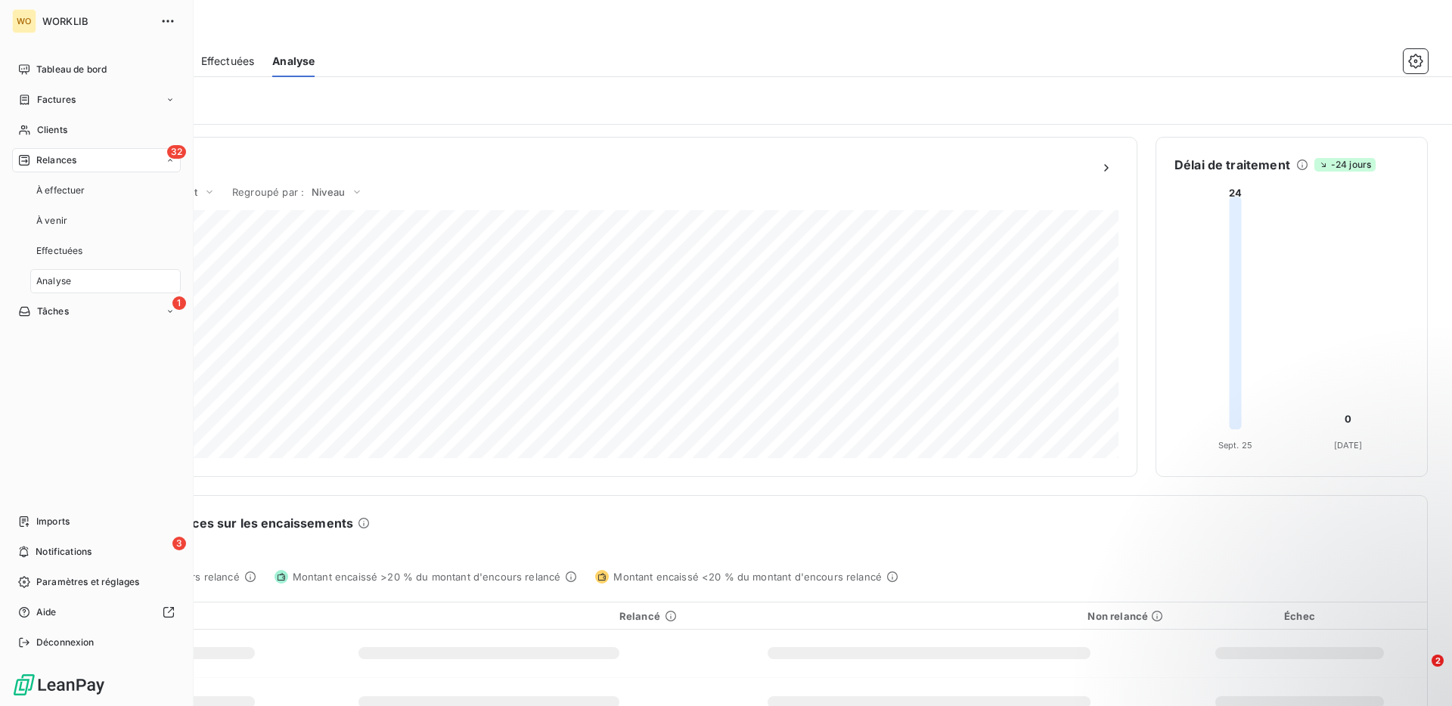
click at [104, 176] on div "32 Relances À effectuer À venir Effectuées Analyse" at bounding box center [96, 220] width 169 height 145
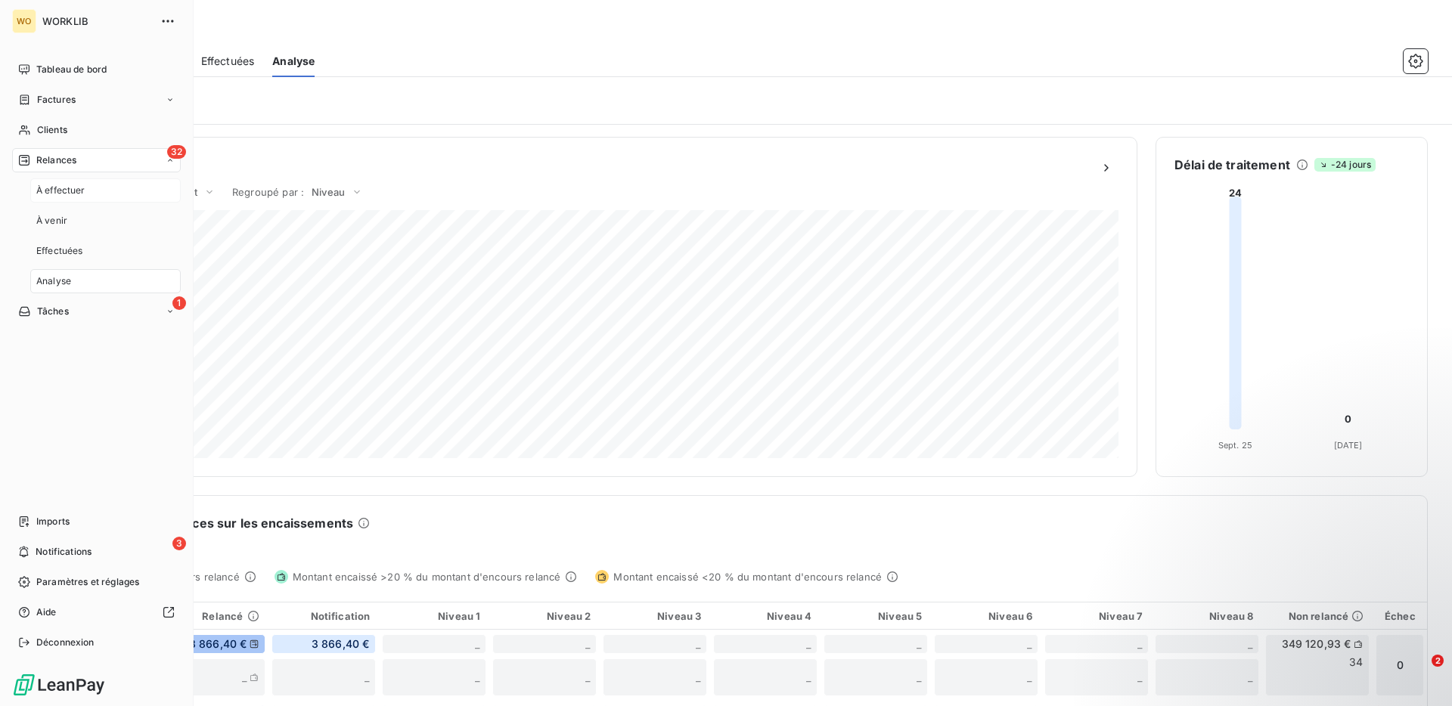
click at [101, 185] on div "À effectuer" at bounding box center [105, 191] width 151 height 24
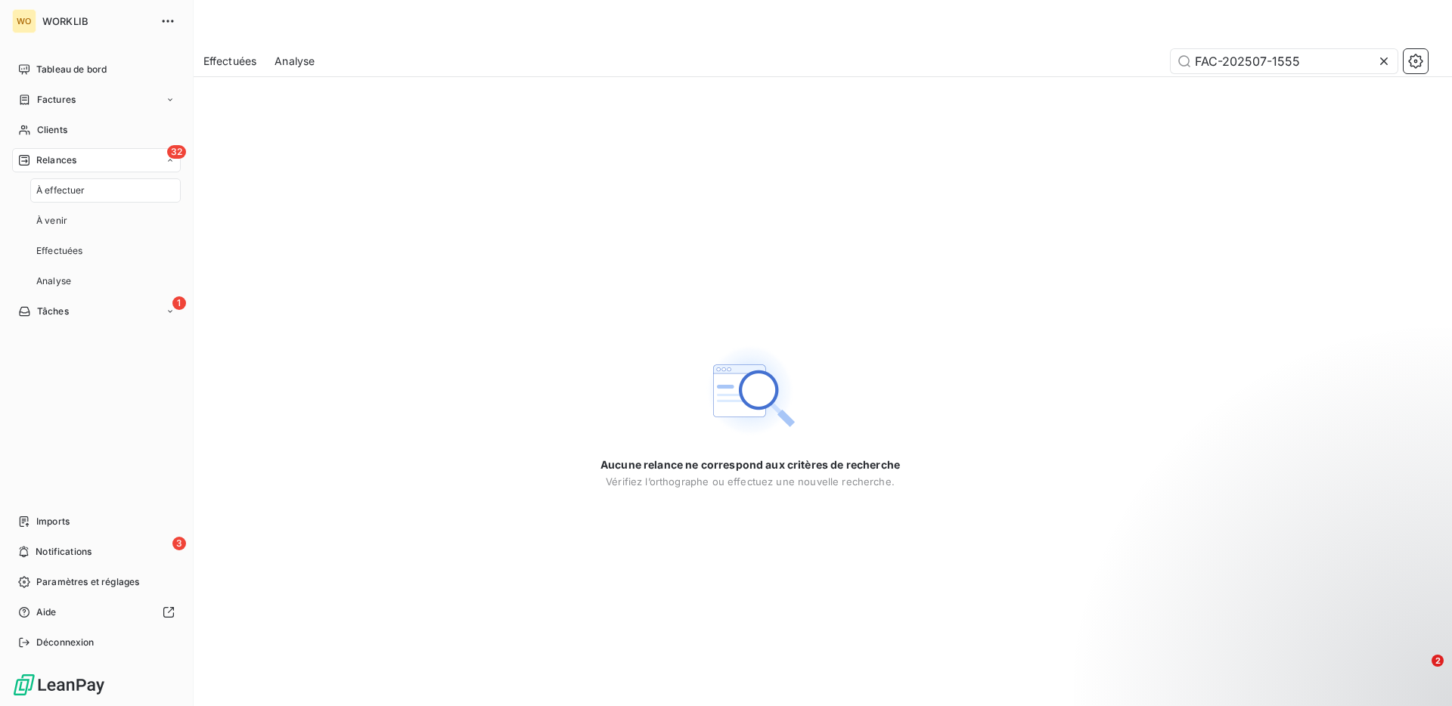
click at [103, 114] on nav "Tableau de bord Factures Clients 32 Relances À effectuer À venir Effectuées Ana…" at bounding box center [96, 190] width 169 height 266
click at [107, 101] on div "Factures" at bounding box center [96, 100] width 169 height 24
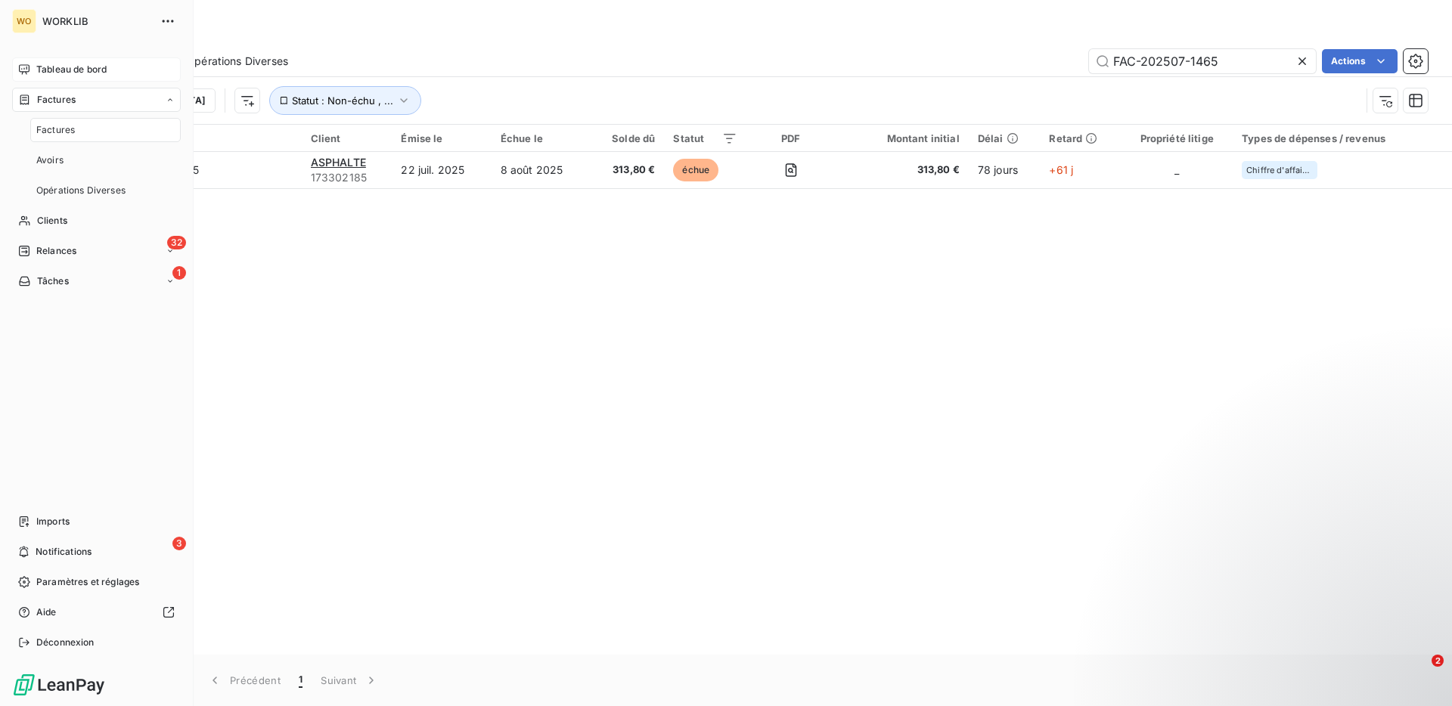
click at [108, 58] on div "Tableau de bord" at bounding box center [96, 69] width 169 height 24
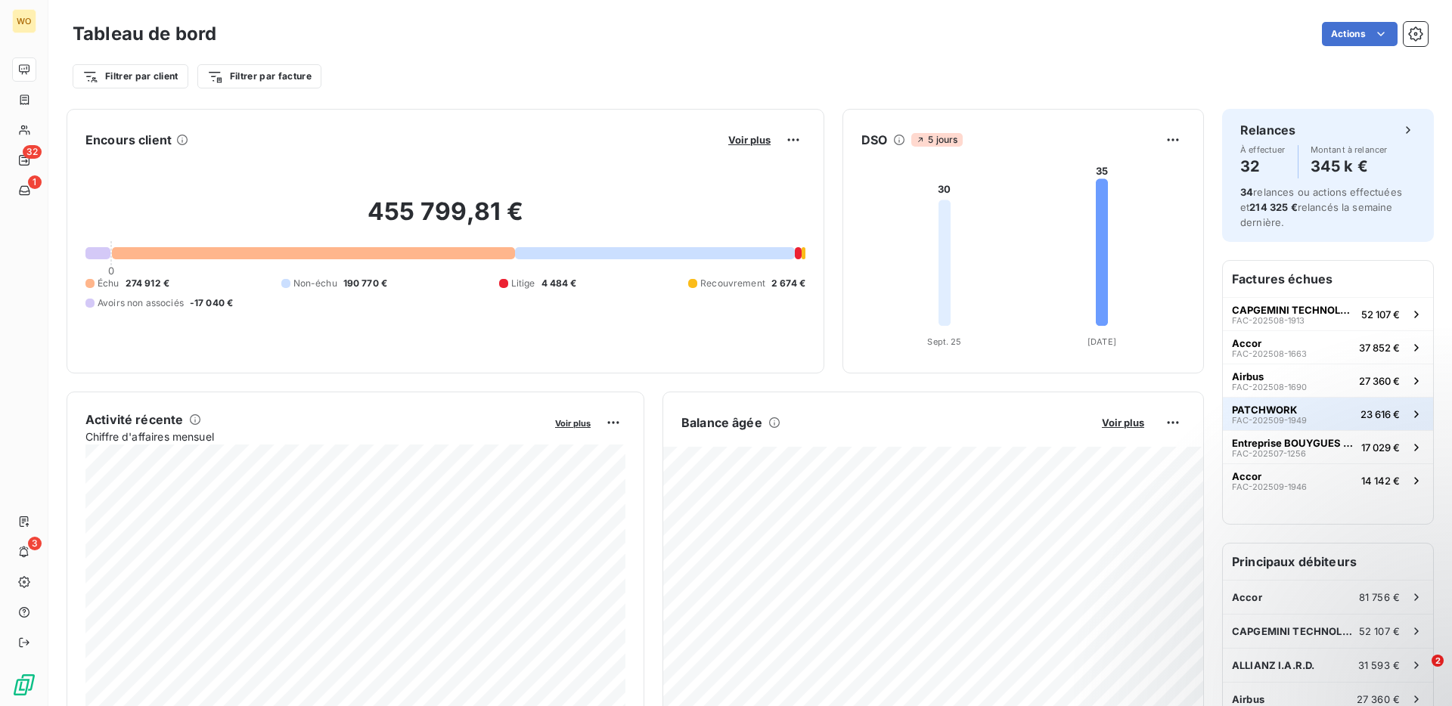
click at [1350, 412] on button "PATCHWORK FAC-202509-1949 23 616 €" at bounding box center [1328, 413] width 210 height 33
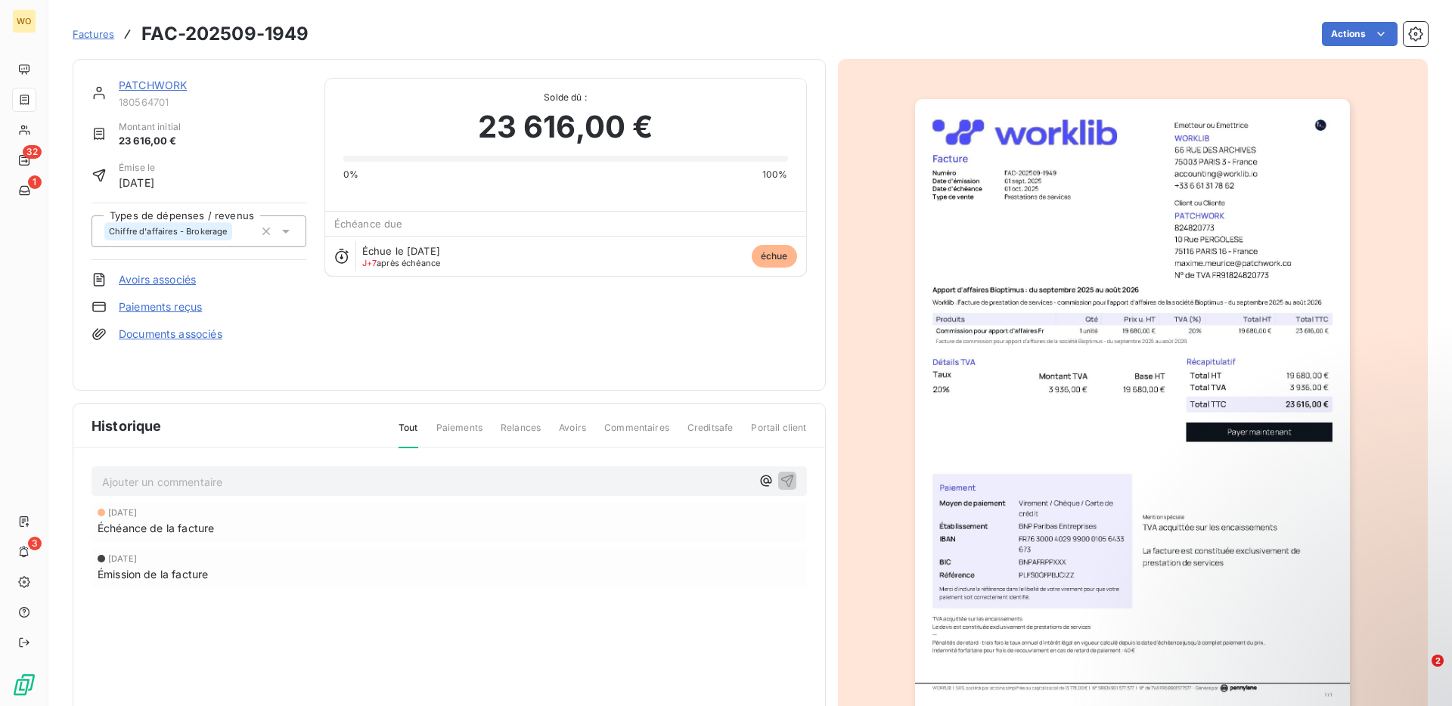
drag, startPoint x: 145, startPoint y: 34, endPoint x: 335, endPoint y: 60, distance: 191.6
click at [331, 54] on section "Factures FAC-202509-1949 Actions PATCHWORK 180564701 Montant initial 23 616,00 …" at bounding box center [750, 353] width 1404 height 706
drag, startPoint x: 319, startPoint y: 34, endPoint x: 141, endPoint y: 35, distance: 177.8
click at [141, 35] on div "Factures FAC-202509-1949 Actions" at bounding box center [750, 34] width 1355 height 32
copy section "FAC-202509-1949 Actions"
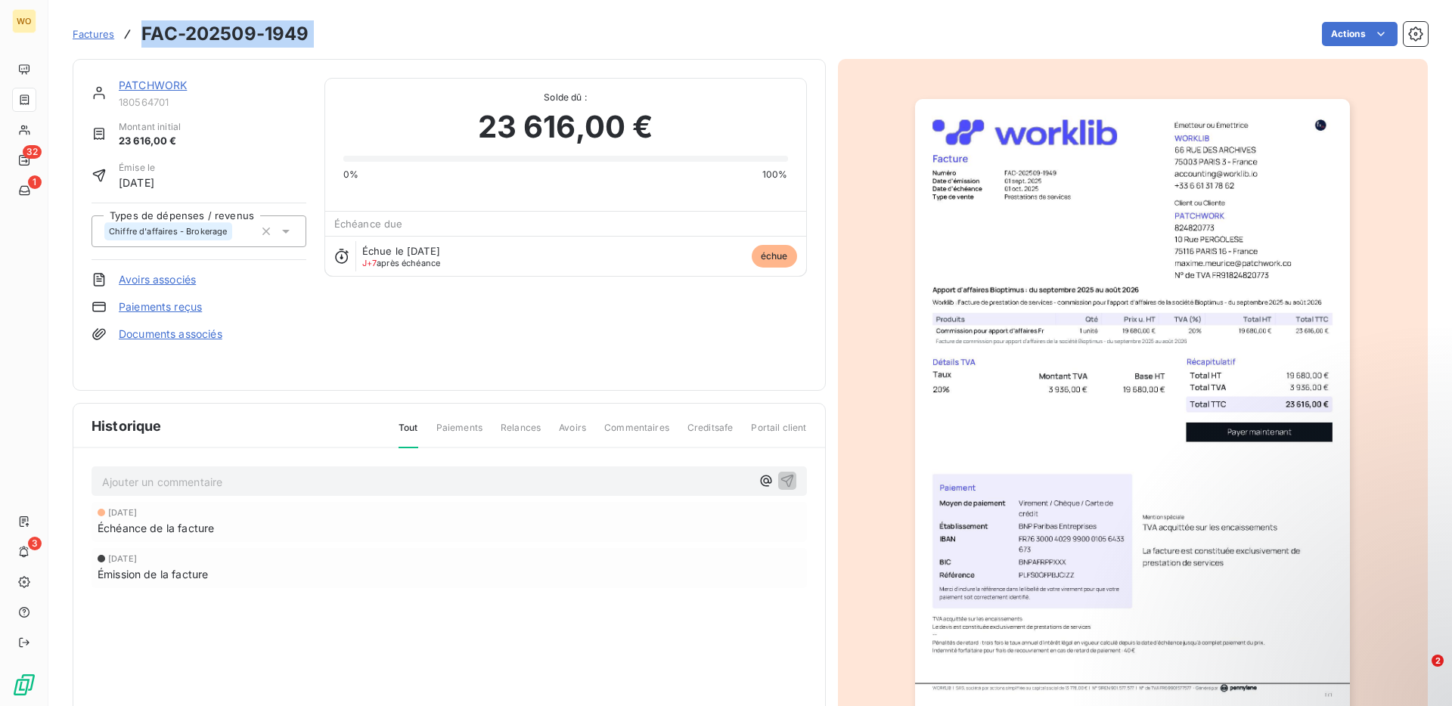
copy section "FAC-202509-1949 Actions"
click at [270, 489] on p "Ajouter un commentaire ﻿" at bounding box center [426, 482] width 649 height 19
copy span "Relance par mail personalisé envoyée"
click at [788, 484] on icon "button" at bounding box center [787, 480] width 15 height 15
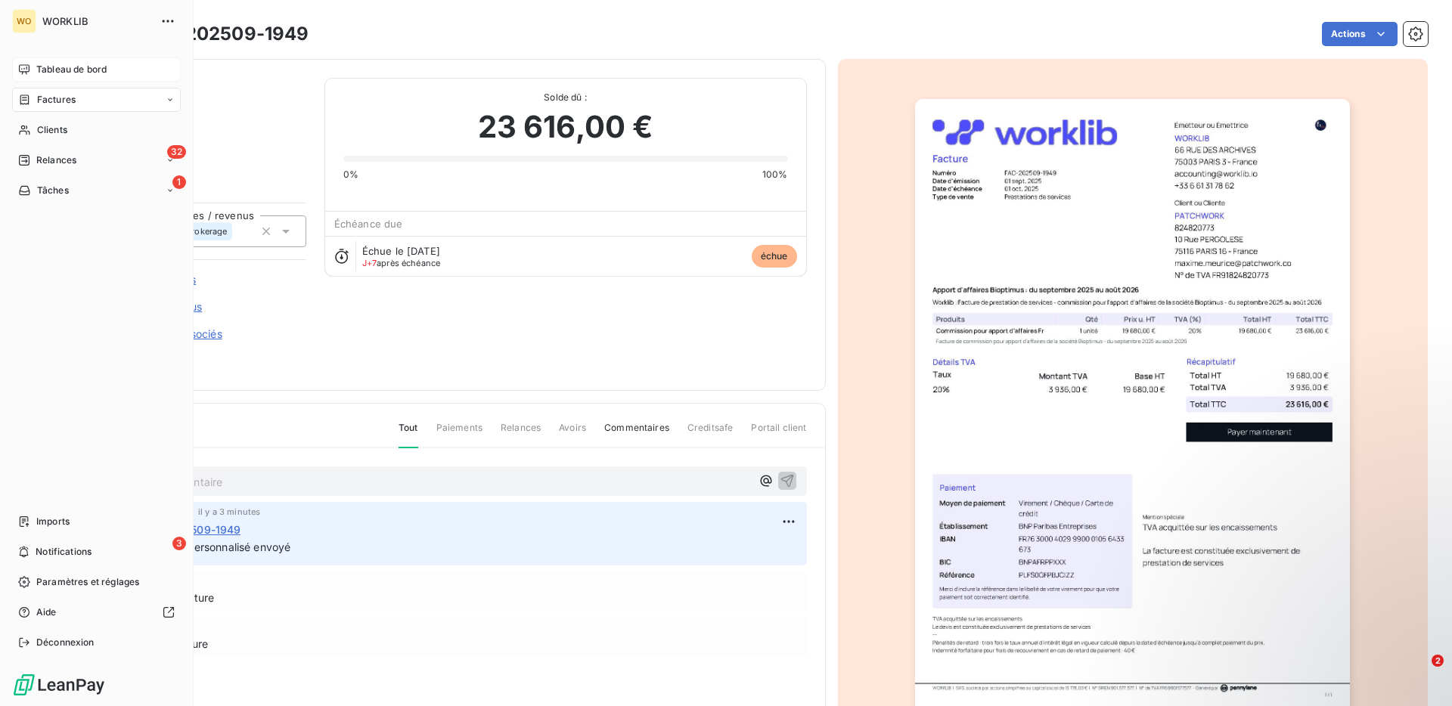
click at [84, 67] on span "Tableau de bord" at bounding box center [71, 70] width 70 height 14
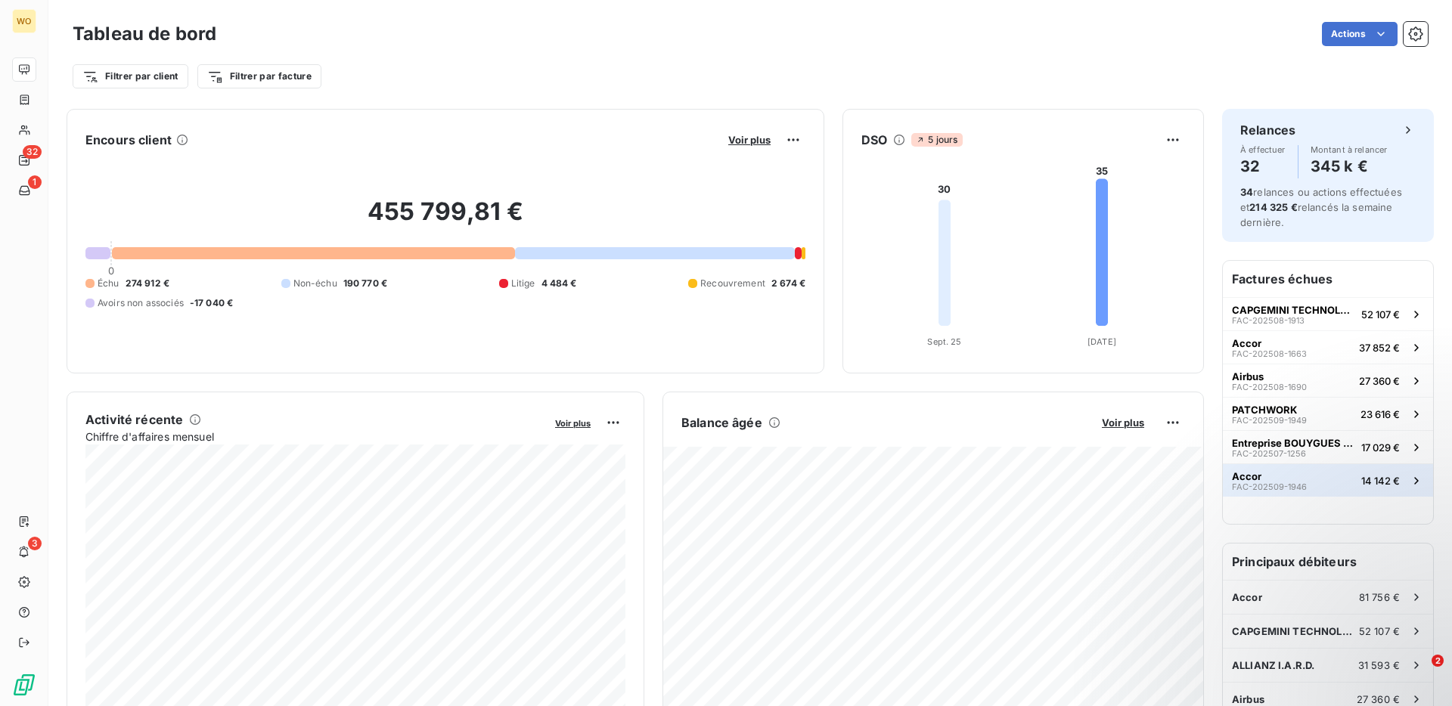
click at [1299, 469] on button "Accor FAC-202509-1946 14 142 €" at bounding box center [1328, 480] width 210 height 33
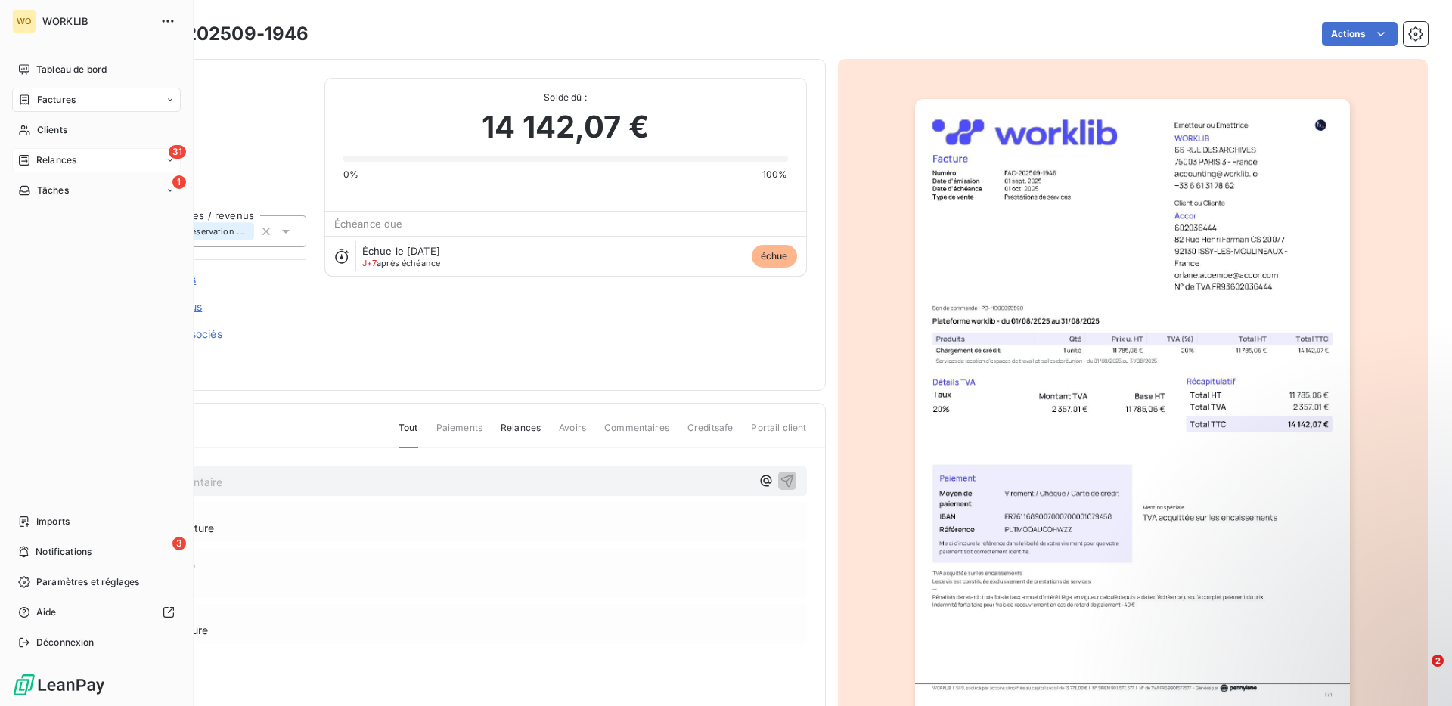
click at [71, 163] on span "Relances" at bounding box center [56, 161] width 40 height 14
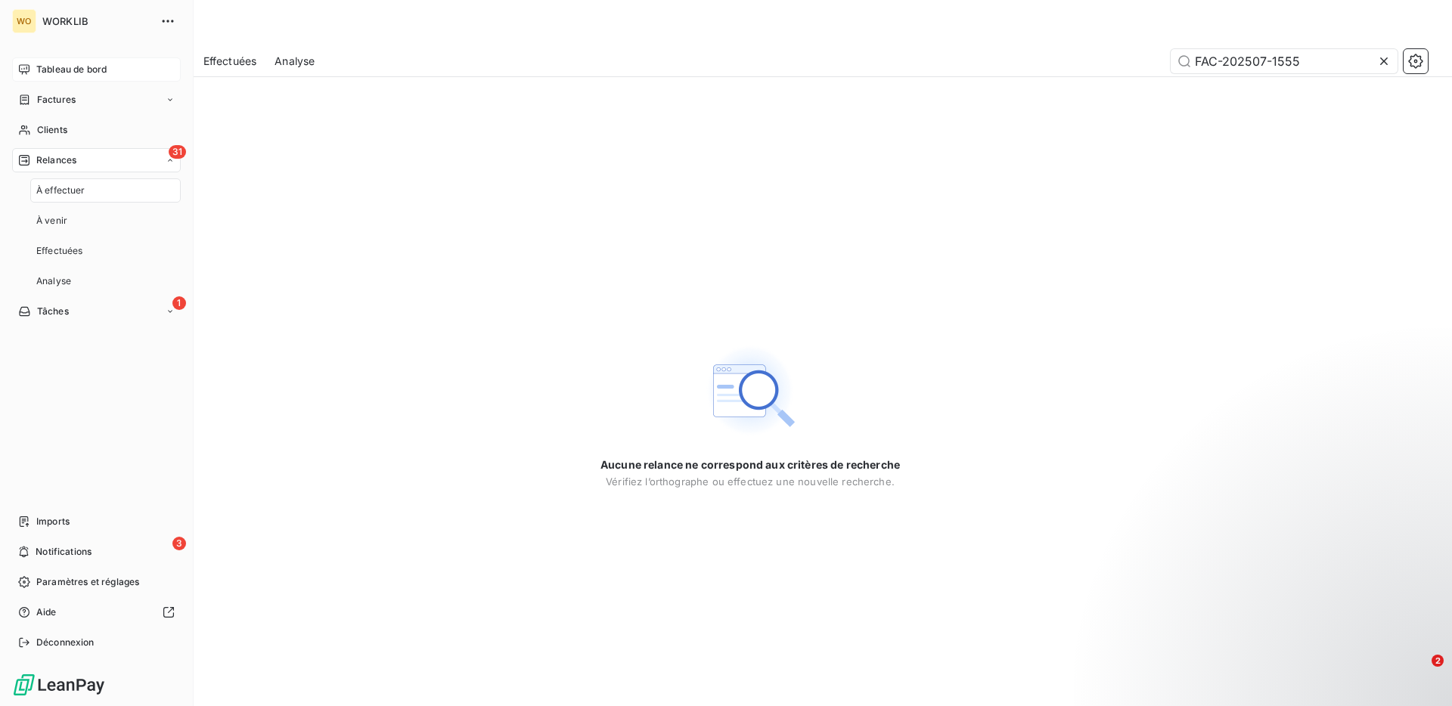
click at [135, 67] on div "Tableau de bord" at bounding box center [96, 69] width 169 height 24
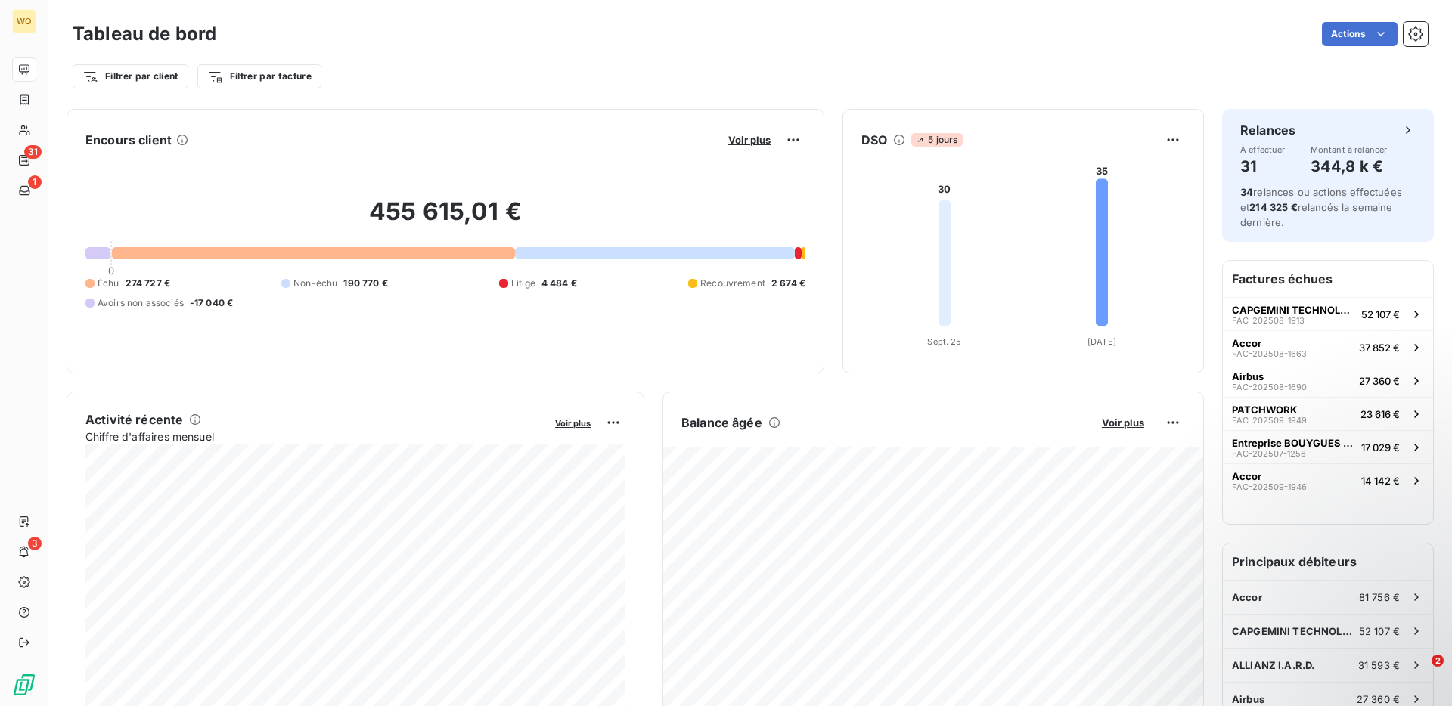
click at [444, 200] on h2 "455 615,01 €" at bounding box center [445, 219] width 720 height 45
click at [347, 287] on span "190 770 €" at bounding box center [365, 284] width 44 height 14
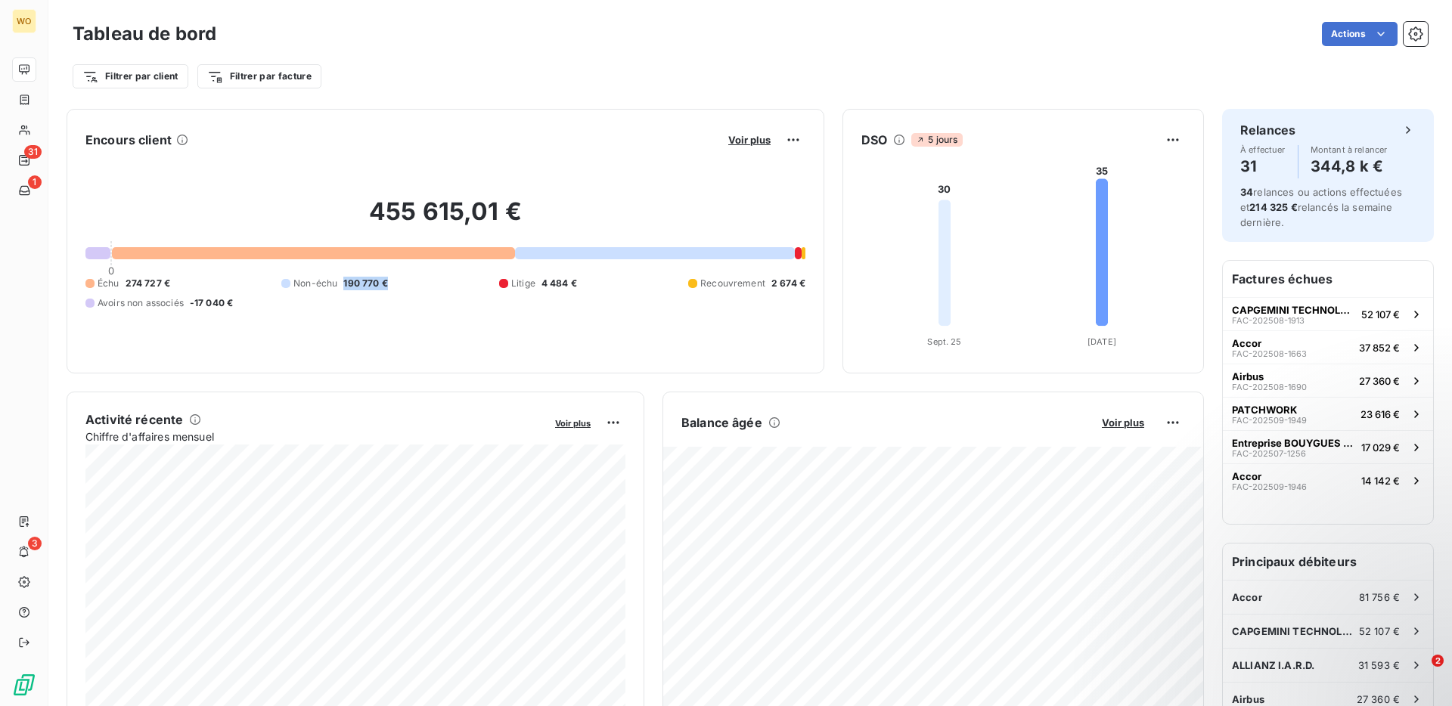
click at [347, 287] on span "190 770 €" at bounding box center [365, 284] width 44 height 14
click at [147, 282] on span "274 727 €" at bounding box center [148, 284] width 45 height 14
